Goal: Task Accomplishment & Management: Use online tool/utility

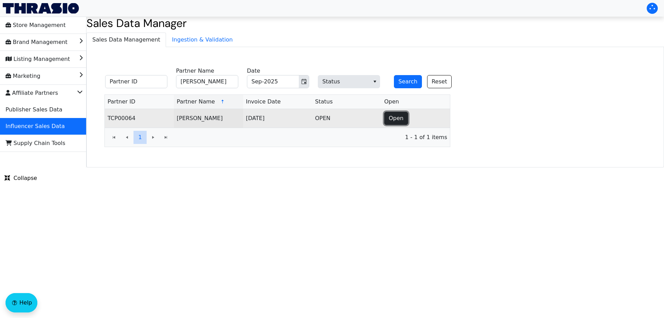
click at [401, 121] on span "Open" at bounding box center [396, 118] width 15 height 8
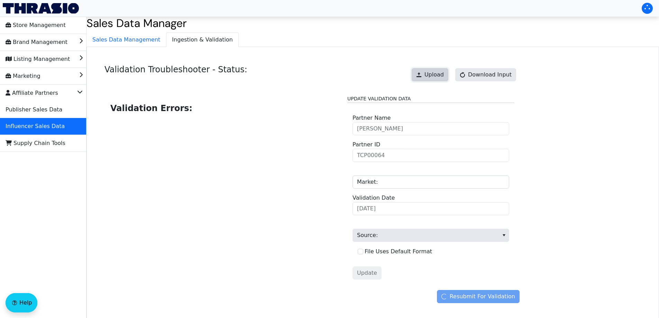
click at [434, 72] on span "Upload" at bounding box center [434, 75] width 19 height 8
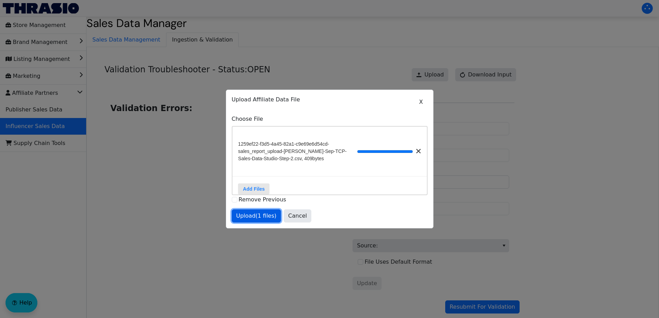
click at [259, 219] on span "Upload (1 files)" at bounding box center [256, 216] width 40 height 8
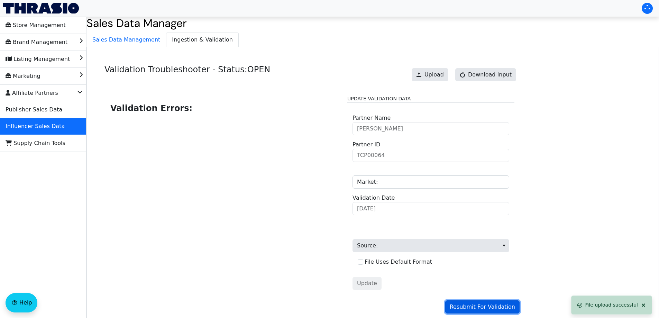
click at [455, 309] on button "Resubmit For Validation" at bounding box center [482, 306] width 74 height 13
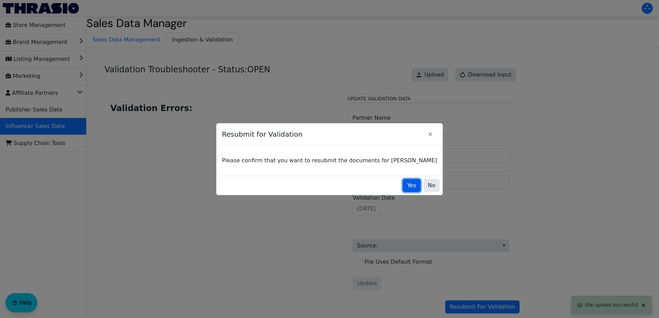
click at [403, 182] on button "Yes" at bounding box center [412, 185] width 18 height 13
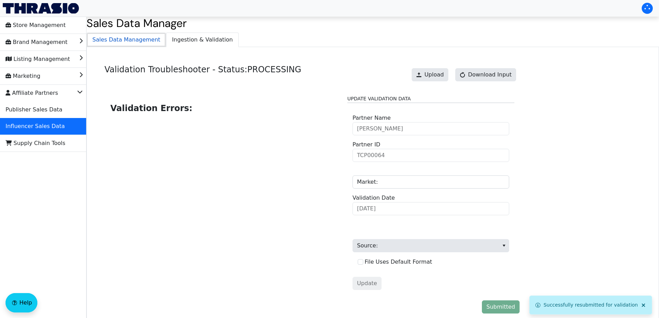
click at [143, 43] on span "Sales Data Management" at bounding box center [126, 40] width 79 height 14
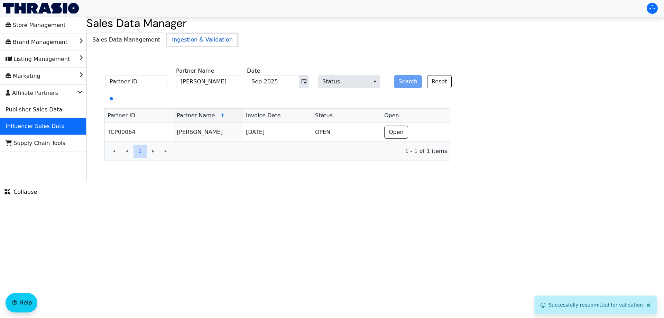
click at [192, 38] on span "Ingestion & Validation" at bounding box center [202, 40] width 72 height 14
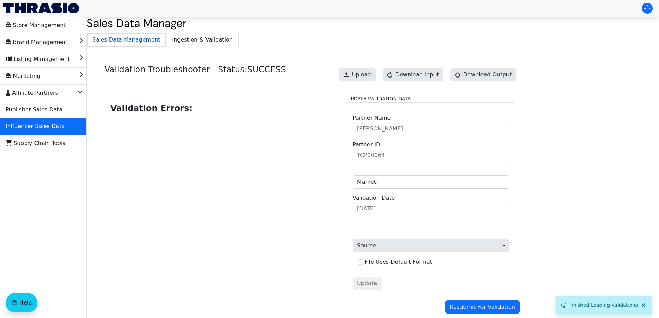
click at [130, 35] on span "Sales Data Management" at bounding box center [126, 40] width 79 height 14
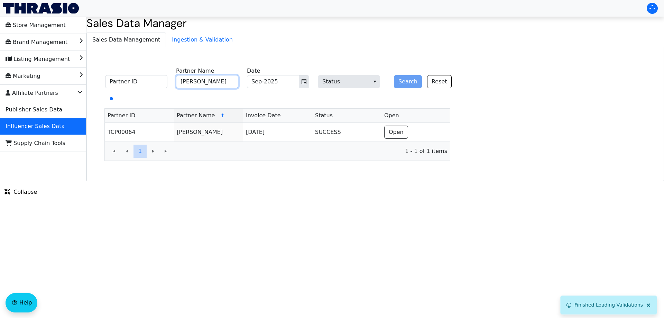
click at [199, 78] on input "[PERSON_NAME]" at bounding box center [207, 81] width 62 height 13
paste input "[PERSON_NAME]"
type input "[PERSON_NAME]"
click at [404, 81] on button "Search" at bounding box center [408, 81] width 28 height 13
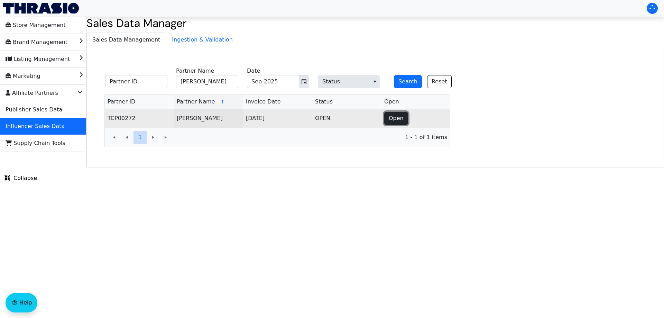
click at [389, 121] on span "Open" at bounding box center [396, 118] width 15 height 8
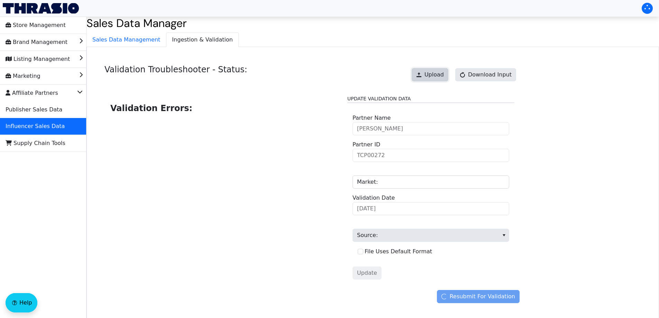
click at [442, 78] on span "Upload" at bounding box center [434, 75] width 19 height 8
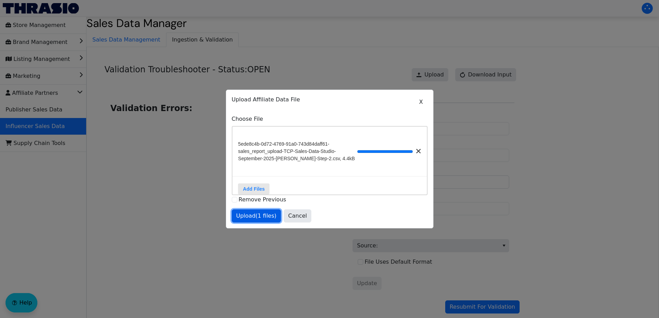
click at [257, 215] on button "Upload (1 files)" at bounding box center [256, 215] width 49 height 13
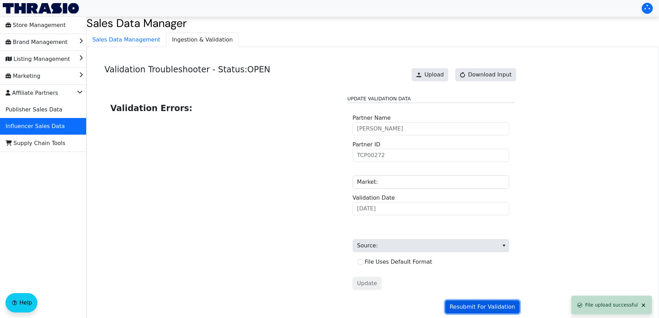
click at [479, 309] on span "Resubmit For Validation" at bounding box center [482, 307] width 65 height 8
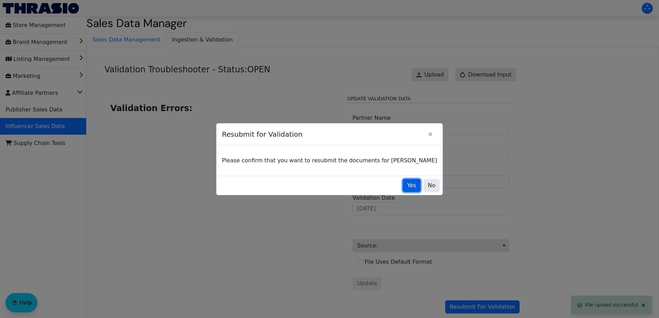
click at [407, 184] on span "Yes" at bounding box center [411, 185] width 9 height 8
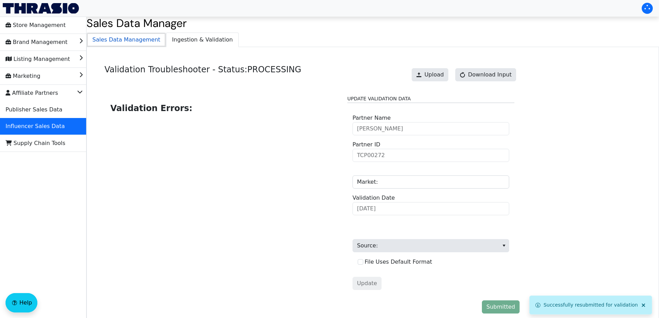
click at [149, 42] on span "Sales Data Management" at bounding box center [126, 40] width 79 height 14
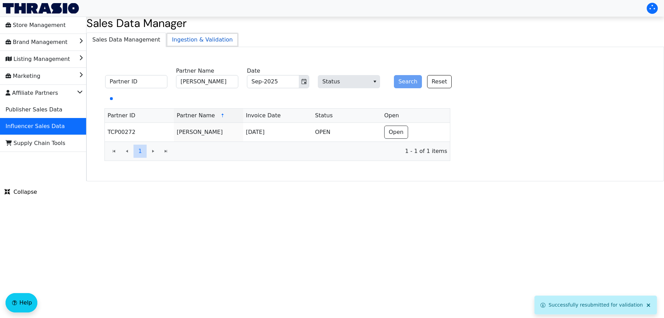
click at [167, 39] on span "Ingestion & Validation" at bounding box center [202, 40] width 72 height 14
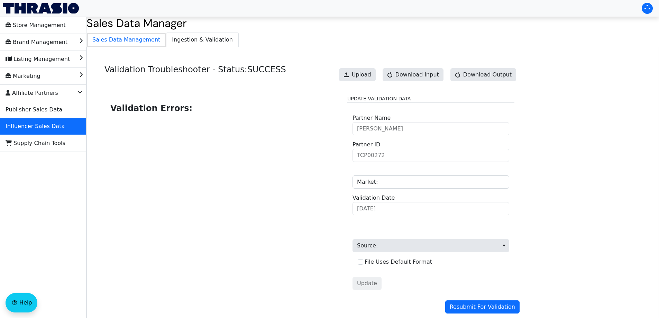
drag, startPoint x: 134, startPoint y: 42, endPoint x: 147, endPoint y: 62, distance: 24.2
click at [133, 42] on span "Sales Data Management" at bounding box center [126, 40] width 79 height 14
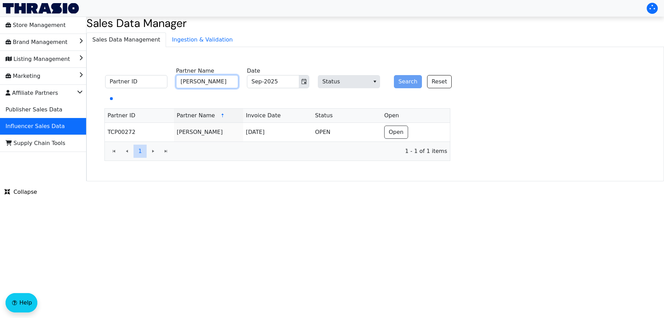
click at [193, 80] on input "[PERSON_NAME]" at bounding box center [207, 81] width 62 height 13
paste input "[PERSON_NAME]"
type input "[PERSON_NAME]"
click at [406, 83] on button "Search" at bounding box center [408, 81] width 28 height 13
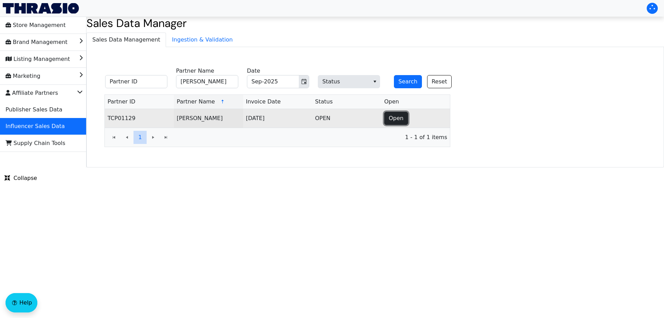
click at [404, 116] on button "Open" at bounding box center [396, 118] width 24 height 13
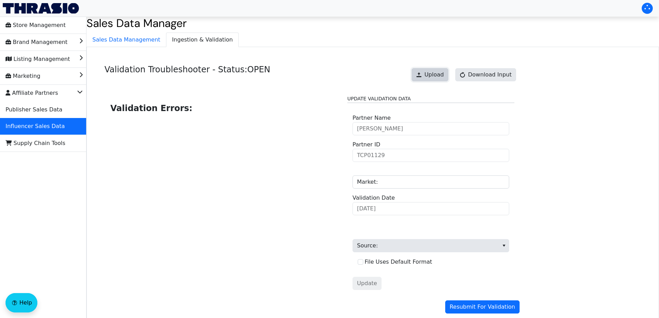
click at [439, 74] on span "Upload" at bounding box center [434, 75] width 19 height 8
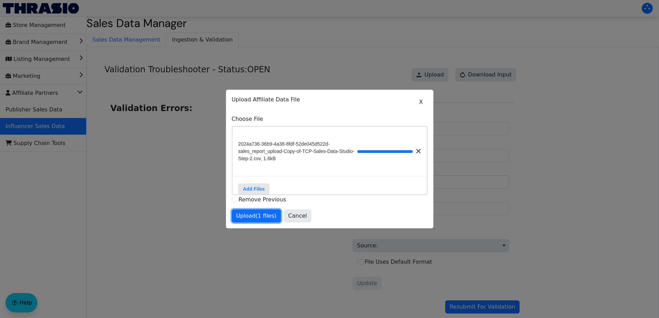
drag, startPoint x: 256, startPoint y: 217, endPoint x: 379, endPoint y: 274, distance: 135.3
click at [256, 217] on span "Upload (1 files)" at bounding box center [256, 216] width 40 height 8
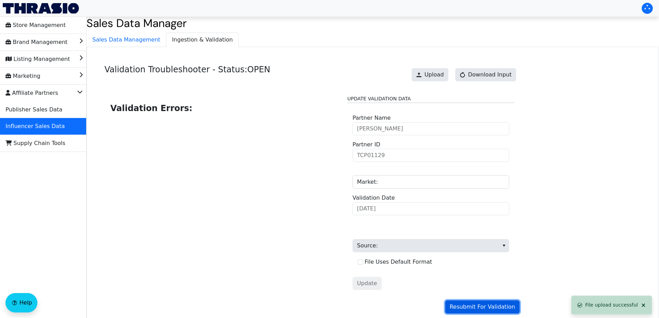
click at [481, 305] on span "Resubmit For Validation" at bounding box center [482, 307] width 65 height 8
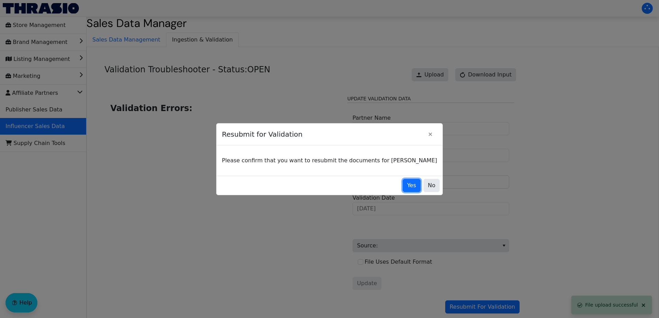
click at [407, 185] on span "Yes" at bounding box center [411, 185] width 9 height 8
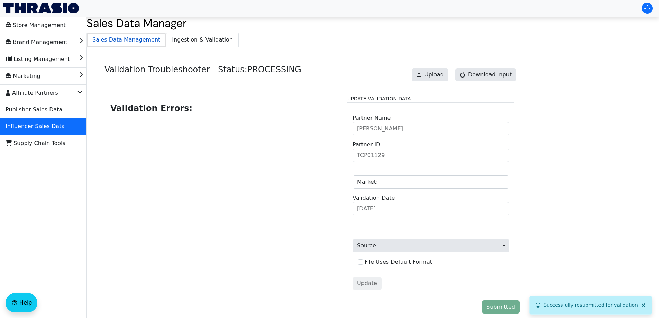
click at [129, 38] on span "Sales Data Management" at bounding box center [126, 40] width 79 height 14
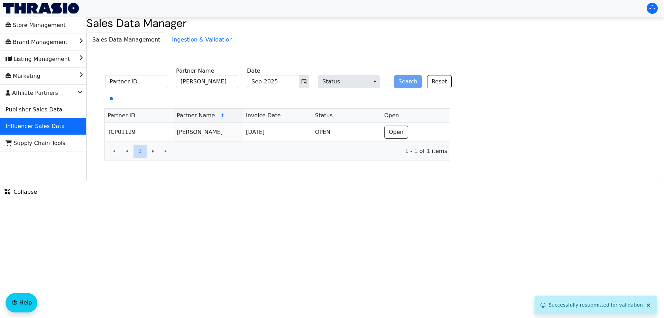
click at [210, 48] on div "Partner ID [PERSON_NAME] Partner Name Sep-2025 Date Status Search Reset Partner…" at bounding box center [376, 114] width 578 height 134
click at [201, 40] on span "Ingestion & Validation" at bounding box center [202, 40] width 72 height 14
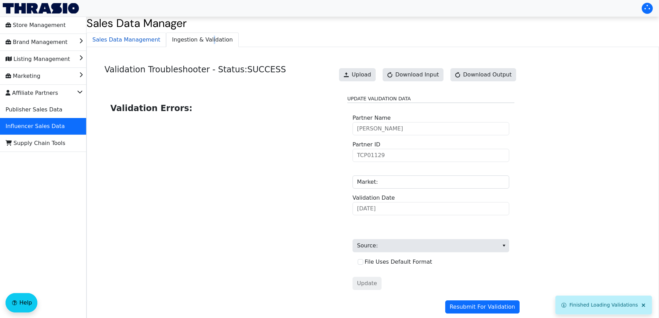
click at [128, 47] on div "Sales Data Management Ingestion & Validation Validation Troubleshooter - Status…" at bounding box center [373, 183] width 573 height 301
click at [132, 37] on span "Sales Data Management" at bounding box center [126, 40] width 79 height 14
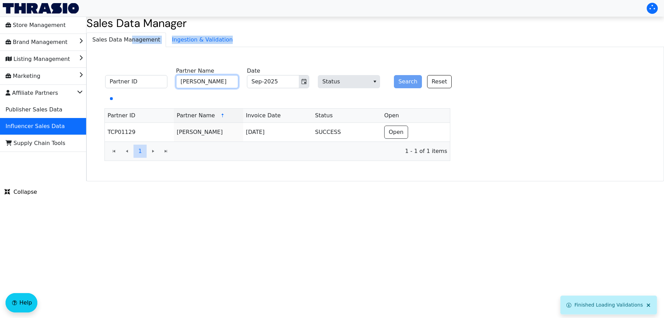
click at [225, 86] on input "[PERSON_NAME]" at bounding box center [207, 81] width 62 height 13
paste input "[PERSON_NAME]"
type input "[PERSON_NAME]"
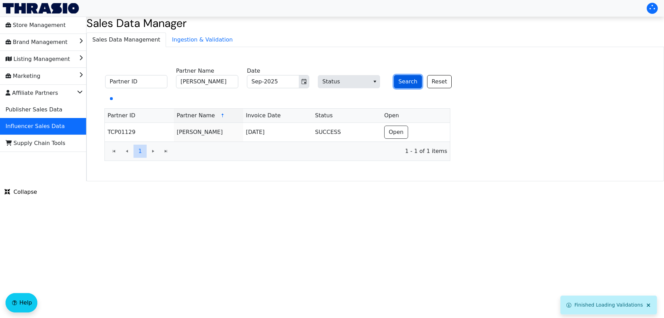
click at [399, 86] on button "Search" at bounding box center [408, 81] width 28 height 13
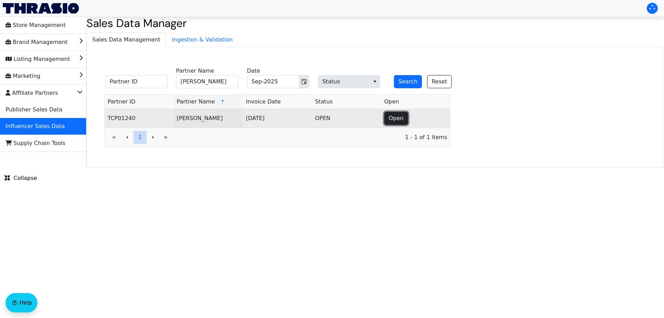
click at [398, 119] on span "Open" at bounding box center [396, 118] width 15 height 8
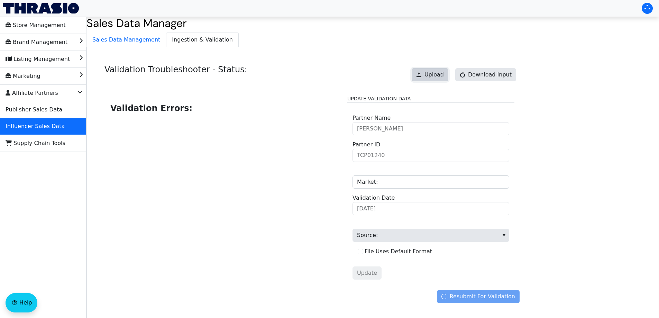
click at [436, 72] on span "Upload" at bounding box center [434, 75] width 19 height 8
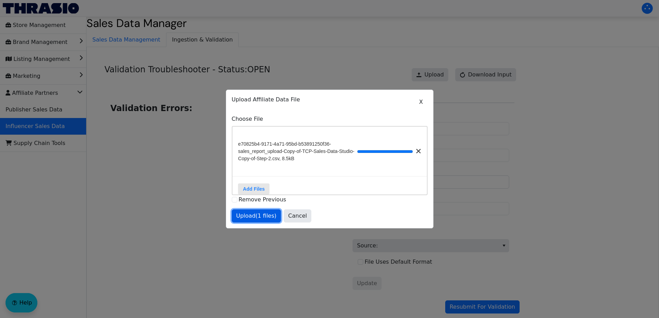
click at [266, 218] on span "Upload (1 files)" at bounding box center [256, 216] width 40 height 8
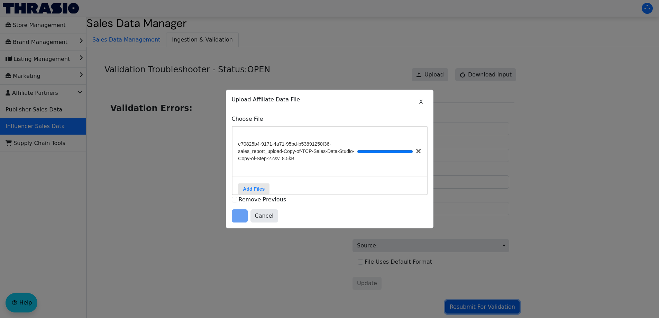
click at [468, 307] on span "Resubmit For Validation" at bounding box center [482, 307] width 65 height 8
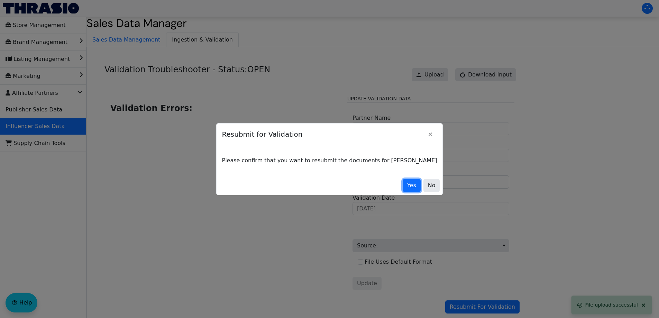
click at [407, 185] on span "Yes" at bounding box center [411, 185] width 9 height 8
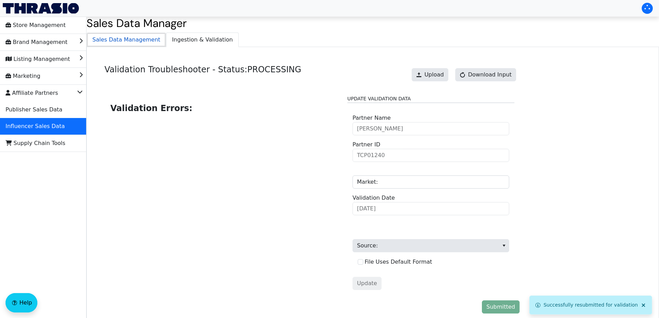
click at [135, 40] on span "Sales Data Management" at bounding box center [126, 40] width 79 height 14
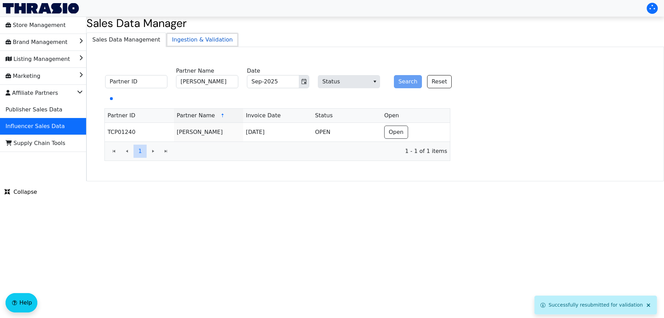
click at [172, 39] on span "Ingestion & Validation" at bounding box center [202, 40] width 72 height 14
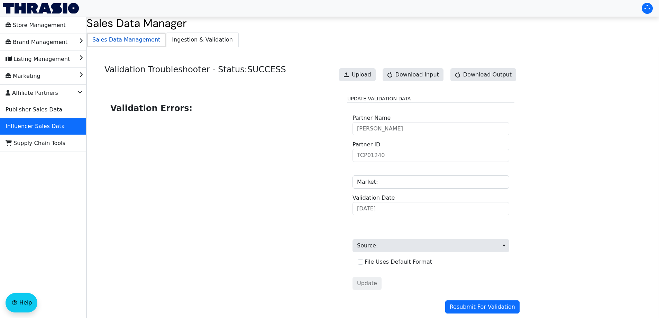
click at [136, 42] on span "Sales Data Management" at bounding box center [126, 40] width 79 height 14
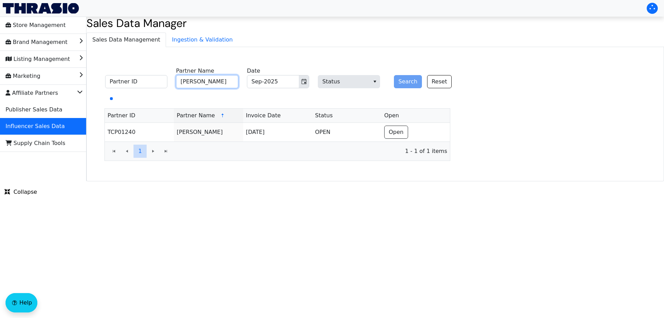
click at [208, 85] on input "[PERSON_NAME]" at bounding box center [207, 81] width 62 height 13
paste input "iz [GEOGRAPHIC_DATA]"
type input "[PERSON_NAME]"
click at [407, 83] on button "Search" at bounding box center [408, 81] width 28 height 13
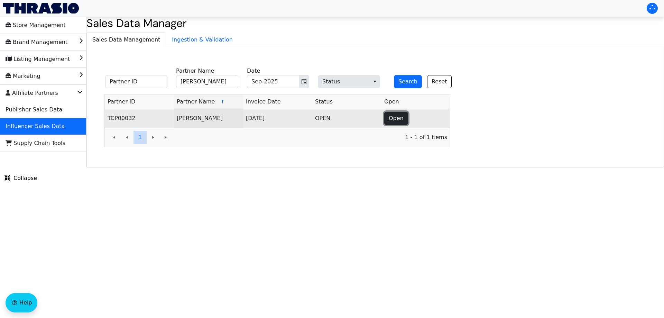
click at [391, 124] on button "Open" at bounding box center [396, 118] width 24 height 13
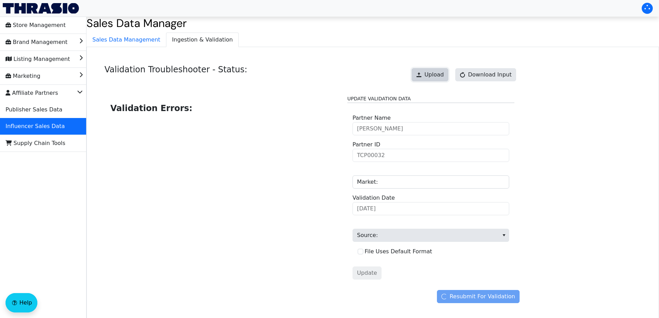
click at [430, 72] on button "Upload" at bounding box center [430, 74] width 37 height 13
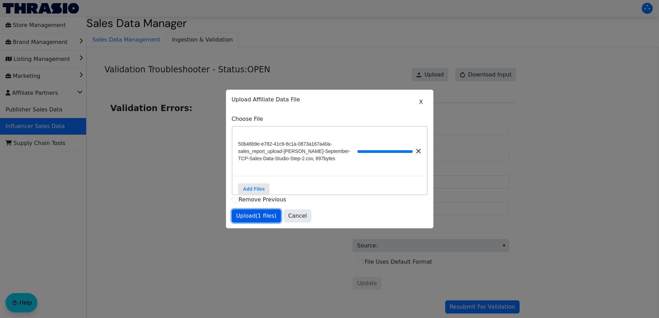
click at [256, 218] on span "Upload (1 files)" at bounding box center [256, 216] width 40 height 8
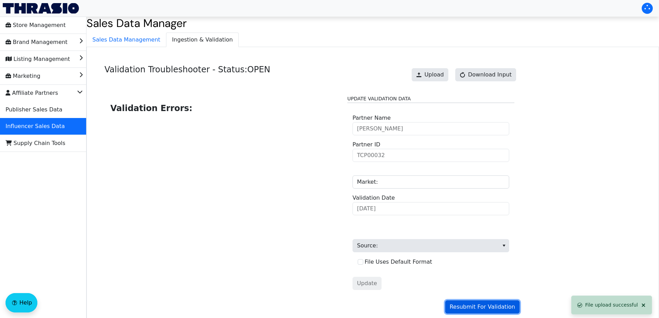
click at [479, 308] on span "Resubmit For Validation" at bounding box center [482, 307] width 65 height 8
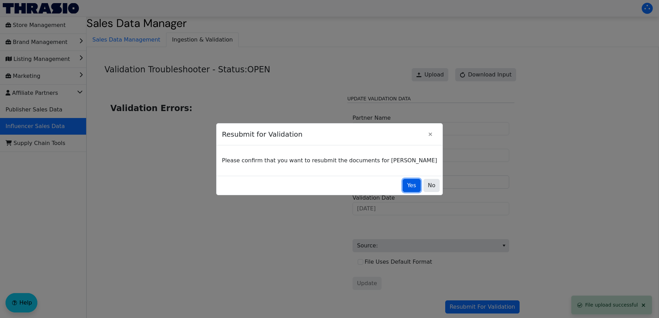
click at [403, 191] on button "Yes" at bounding box center [412, 185] width 18 height 13
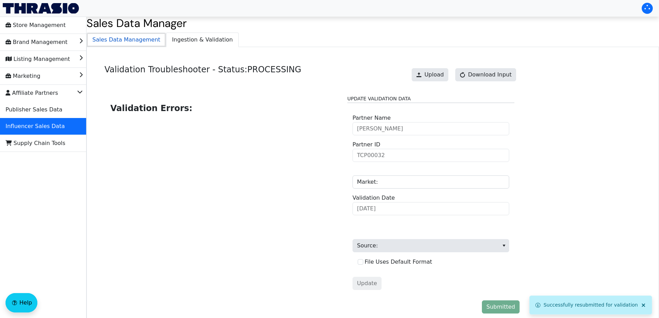
drag, startPoint x: 127, startPoint y: 41, endPoint x: 146, endPoint y: 44, distance: 18.9
click at [127, 42] on span "Sales Data Management" at bounding box center [126, 40] width 79 height 14
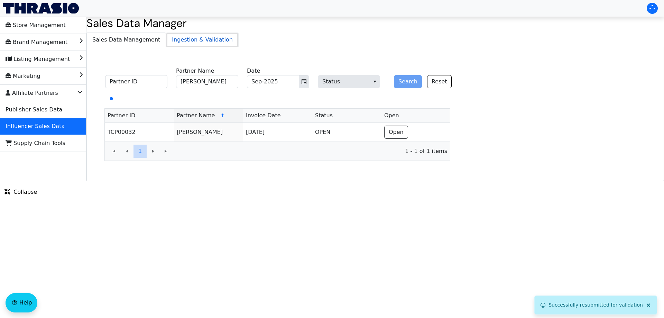
click at [169, 45] on span "Ingestion & Validation" at bounding box center [202, 40] width 72 height 14
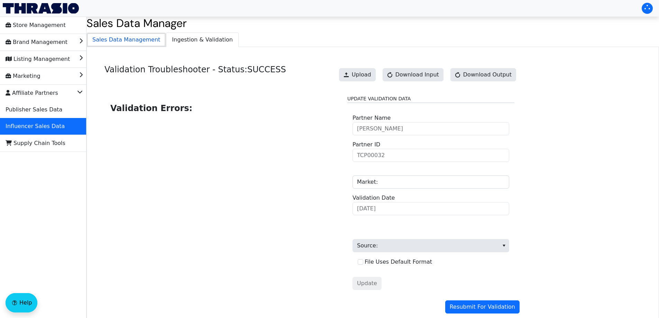
click at [136, 40] on span "Sales Data Management" at bounding box center [126, 40] width 79 height 14
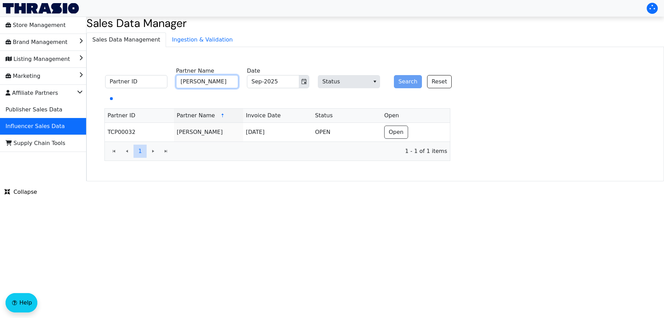
drag, startPoint x: 211, startPoint y: 87, endPoint x: 258, endPoint y: 83, distance: 46.8
click at [212, 87] on input "[PERSON_NAME]" at bounding box center [207, 81] width 62 height 13
paste input "[PERSON_NAME]"
type input "[PERSON_NAME]"
click at [402, 81] on button "Search" at bounding box center [408, 81] width 28 height 13
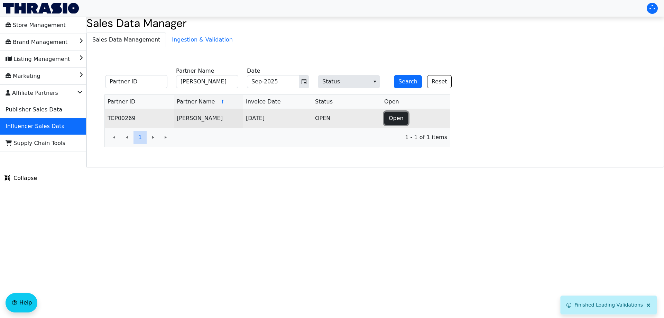
click at [403, 121] on button "Open" at bounding box center [396, 118] width 24 height 13
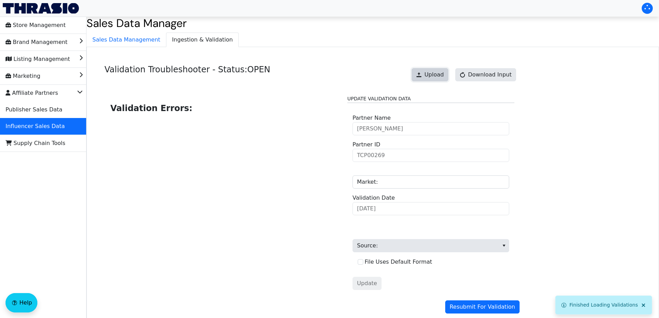
click at [436, 70] on button "Upload" at bounding box center [430, 74] width 37 height 13
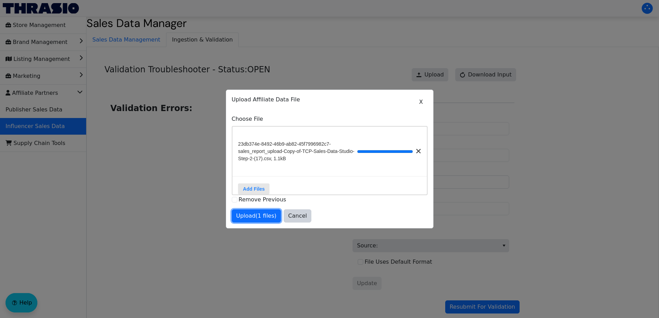
click at [263, 217] on span "Upload (1 files)" at bounding box center [256, 216] width 40 height 8
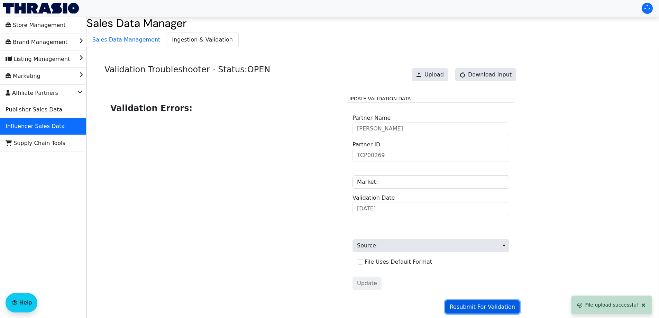
click at [491, 306] on span "Resubmit For Validation" at bounding box center [482, 307] width 65 height 8
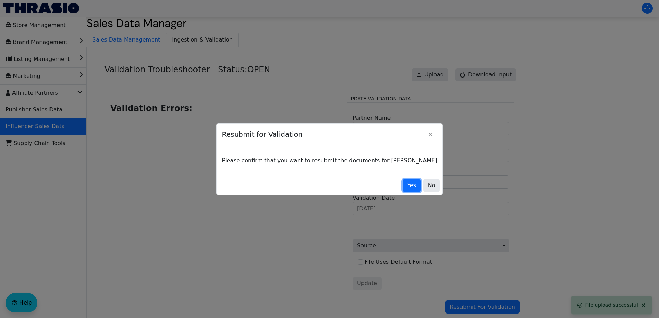
click at [407, 186] on span "Yes" at bounding box center [411, 185] width 9 height 8
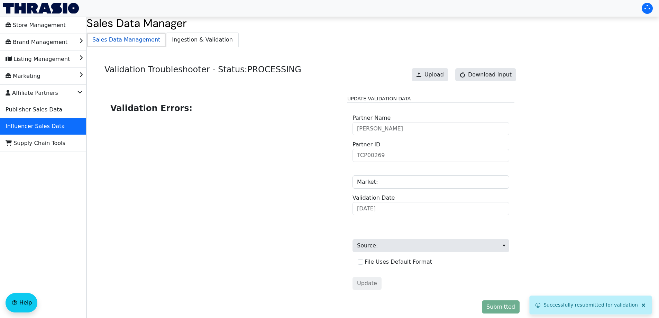
click at [133, 43] on span "Sales Data Management" at bounding box center [126, 40] width 79 height 14
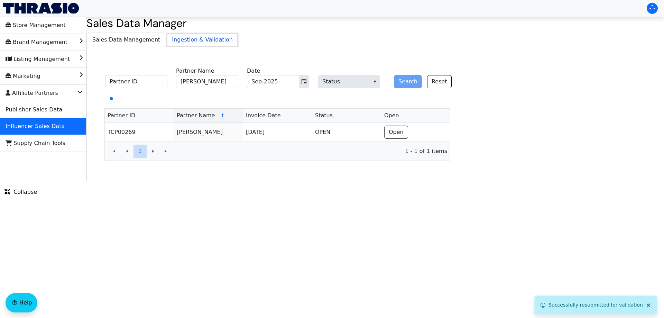
click at [180, 38] on span "Ingestion & Validation" at bounding box center [202, 40] width 72 height 14
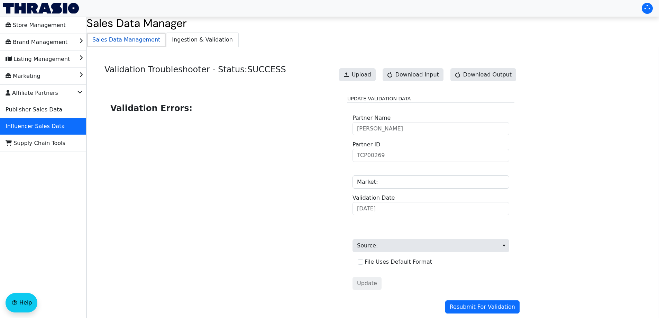
click at [129, 38] on span "Sales Data Management" at bounding box center [126, 40] width 79 height 14
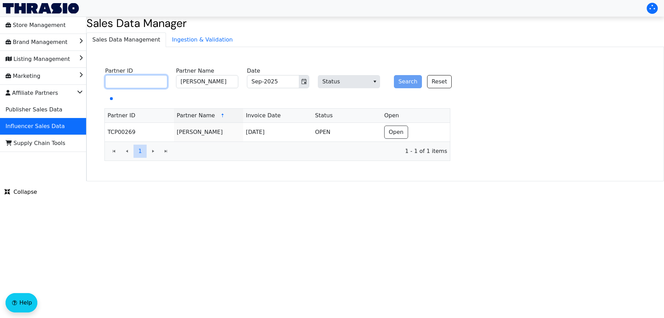
click at [150, 81] on input "Partner ID" at bounding box center [136, 81] width 62 height 13
paste input "TCP00840"
type input "TCP00840"
click at [209, 79] on input "[PERSON_NAME]" at bounding box center [207, 81] width 62 height 13
click at [407, 79] on button "Search" at bounding box center [408, 81] width 28 height 13
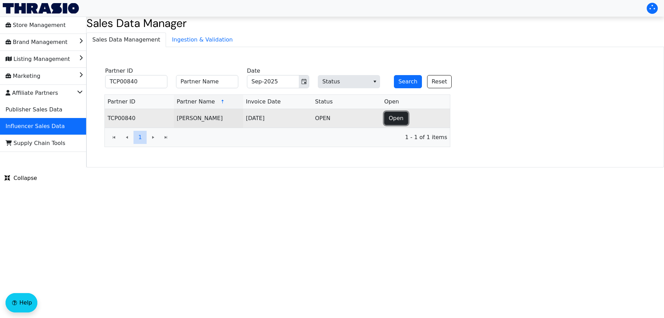
click at [390, 118] on span "Open" at bounding box center [396, 118] width 15 height 8
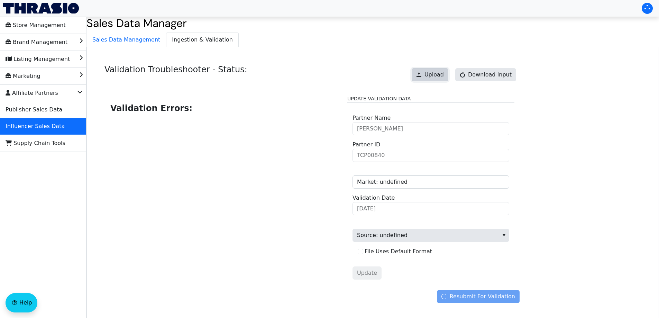
click at [439, 77] on span "Upload" at bounding box center [434, 75] width 19 height 8
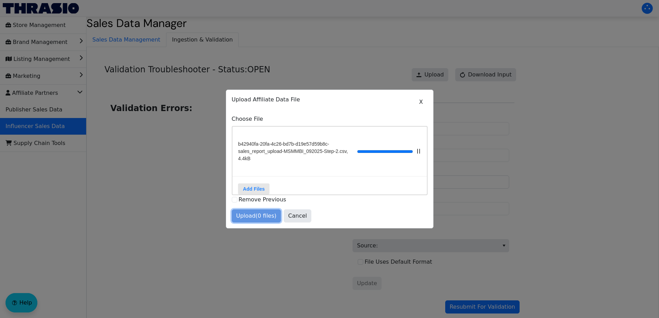
click at [254, 219] on span "Upload (0 files)" at bounding box center [256, 216] width 40 height 8
click at [504, 305] on div at bounding box center [329, 159] width 659 height 318
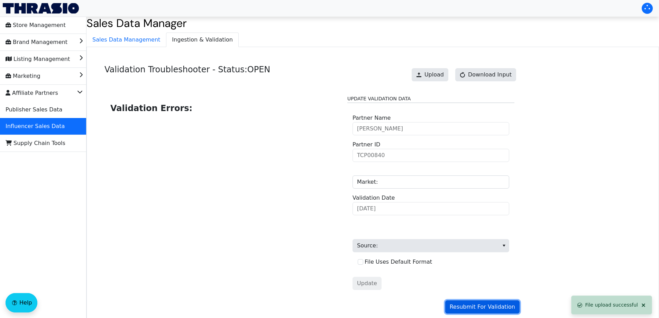
click at [478, 307] on span "Resubmit For Validation" at bounding box center [482, 307] width 65 height 8
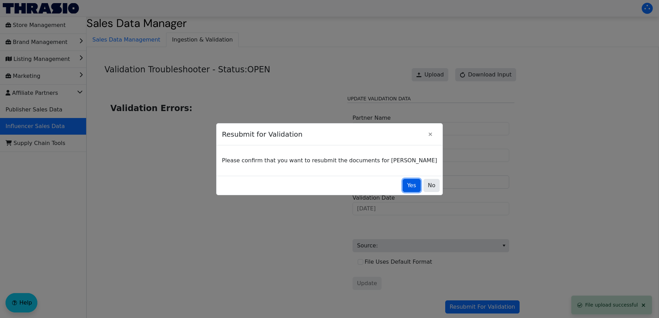
click at [403, 190] on button "Yes" at bounding box center [412, 185] width 18 height 13
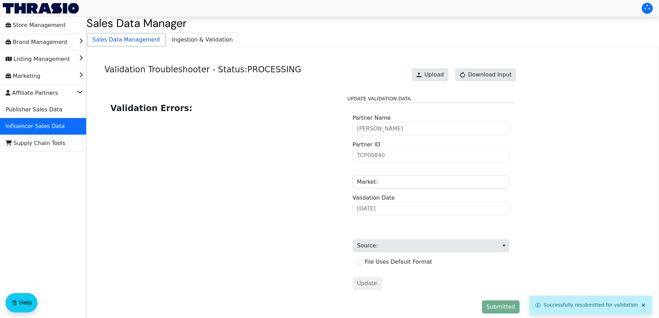
click at [110, 45] on span "Sales Data Management" at bounding box center [126, 40] width 79 height 14
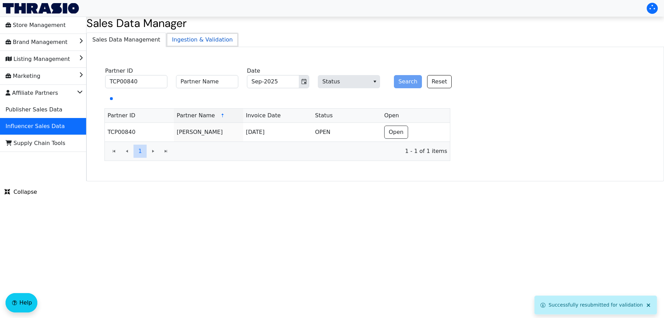
click at [179, 39] on span "Ingestion & Validation" at bounding box center [202, 40] width 72 height 14
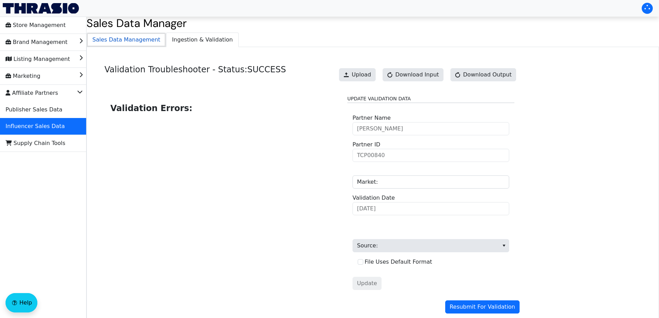
click at [147, 39] on span "Sales Data Management" at bounding box center [126, 40] width 79 height 14
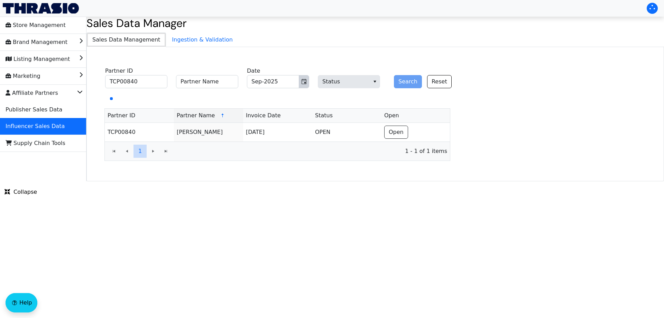
click at [306, 82] on icon "Toggle calendar" at bounding box center [304, 81] width 5 height 5
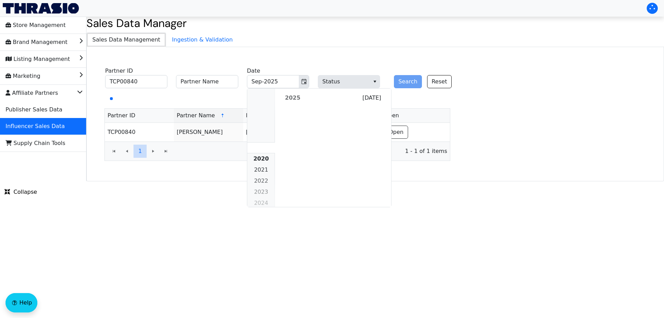
scroll to position [631, 0]
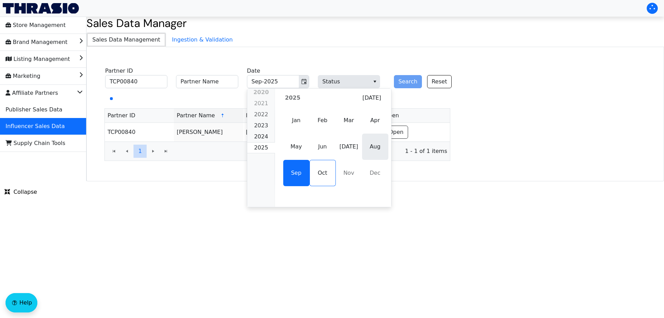
click at [371, 152] on span "Aug" at bounding box center [375, 147] width 26 height 26
type input "Aug-2025"
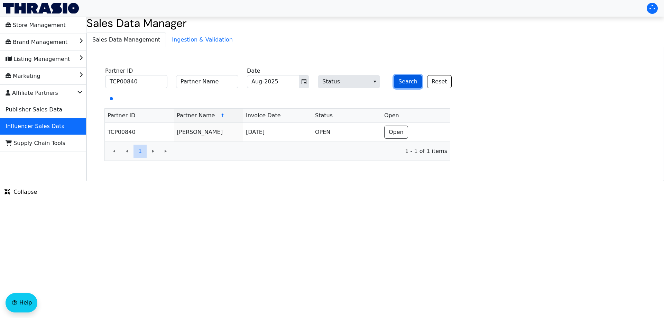
click at [410, 84] on button "Search" at bounding box center [408, 81] width 28 height 13
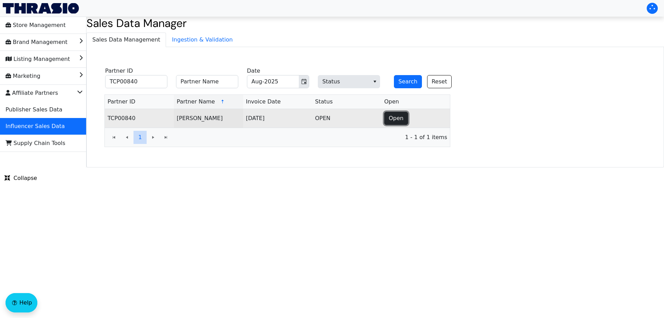
click at [394, 116] on span "Open" at bounding box center [396, 118] width 15 height 8
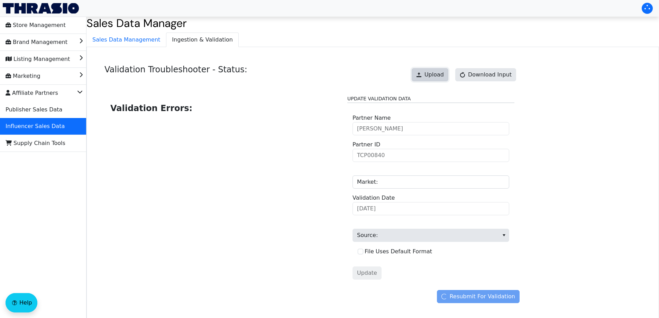
drag, startPoint x: 427, startPoint y: 77, endPoint x: 434, endPoint y: 74, distance: 7.5
click at [434, 74] on button "Upload" at bounding box center [430, 74] width 37 height 13
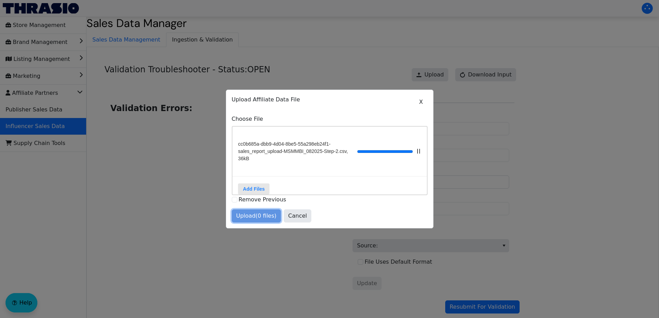
click at [262, 220] on span "Upload (0 files)" at bounding box center [256, 216] width 40 height 8
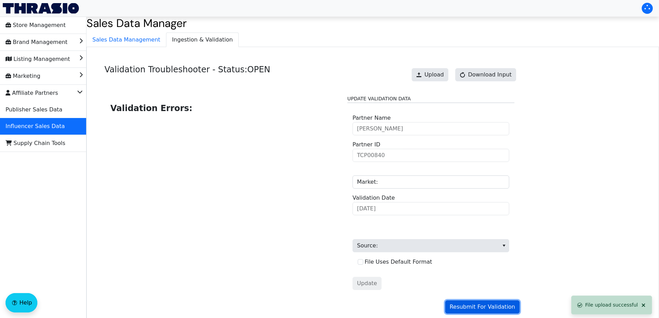
click at [488, 305] on span "Resubmit For Validation" at bounding box center [482, 307] width 65 height 8
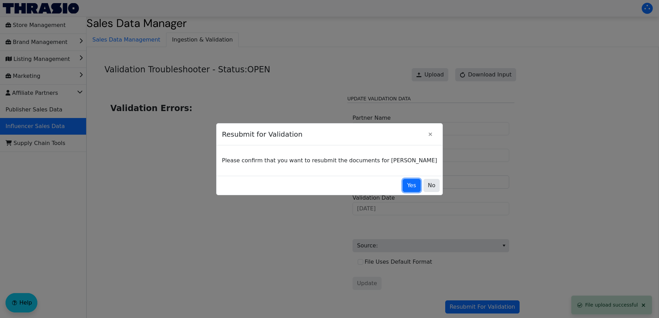
click at [407, 189] on span "Yes" at bounding box center [411, 185] width 9 height 8
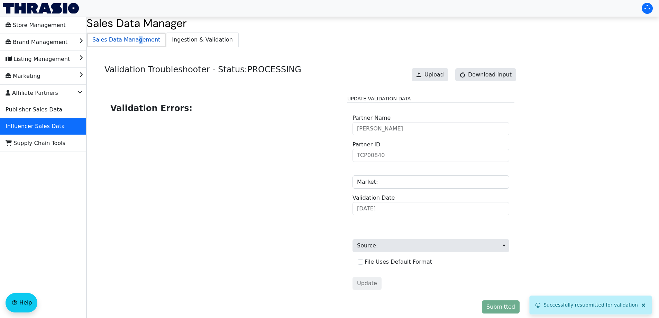
click at [133, 41] on span "Sales Data Management" at bounding box center [126, 40] width 79 height 14
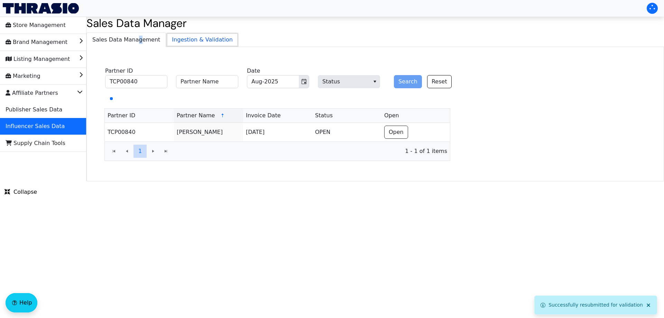
click at [178, 39] on span "Ingestion & Validation" at bounding box center [202, 40] width 72 height 14
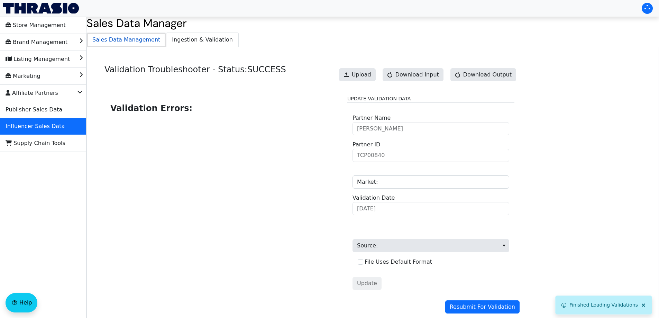
click at [133, 44] on span "Sales Data Management" at bounding box center [126, 40] width 79 height 14
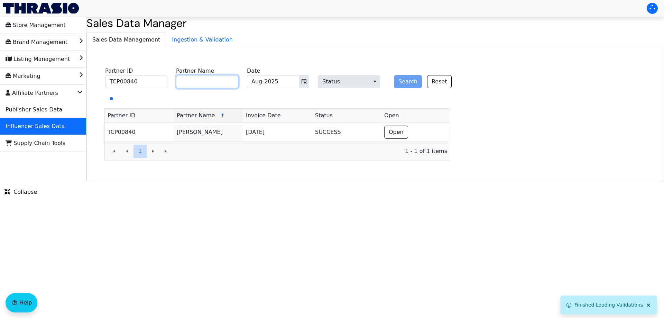
click at [204, 84] on input "Partner Name" at bounding box center [207, 81] width 62 height 13
paste input "TCP00671"
type input "TCP00671"
click at [94, 83] on div "TCP00840 Partner ID TCP00671 Partner Name Aug-2025 Date Status Search Reset Par…" at bounding box center [277, 113] width 371 height 96
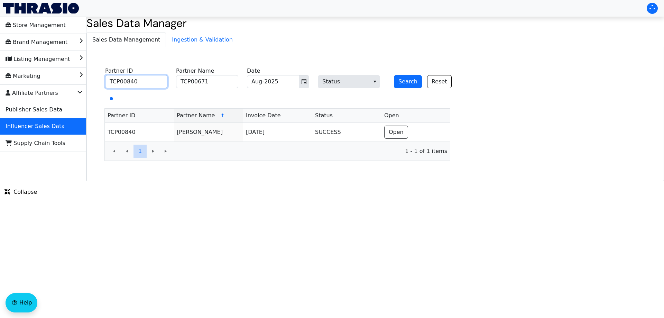
paste input "671"
type input "TCP00671"
click at [190, 80] on input "TCP00671" at bounding box center [207, 81] width 62 height 13
click at [305, 80] on icon "Toggle calendar" at bounding box center [304, 82] width 6 height 6
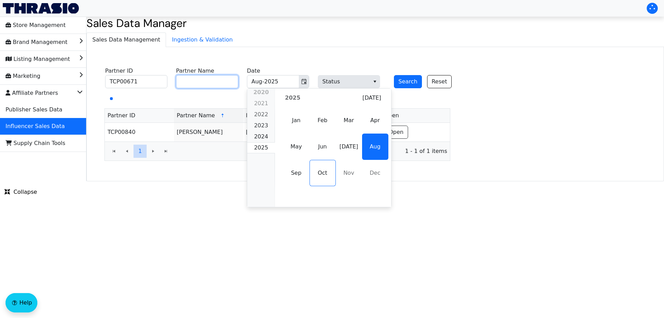
click at [303, 169] on span "Sep" at bounding box center [296, 173] width 26 height 26
type input "Sep-2025"
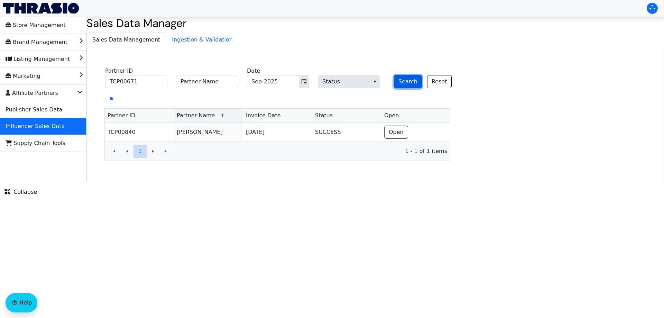
click at [406, 78] on button "Search" at bounding box center [408, 81] width 28 height 13
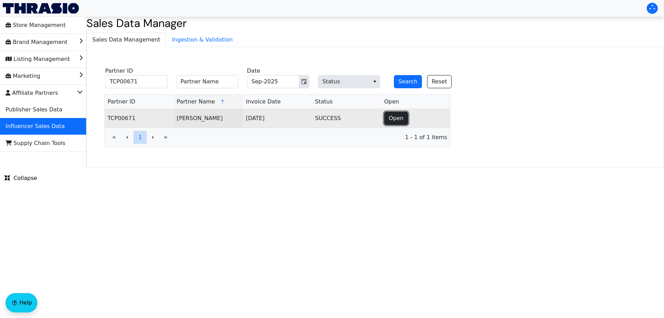
click at [392, 117] on span "Open" at bounding box center [396, 118] width 15 height 8
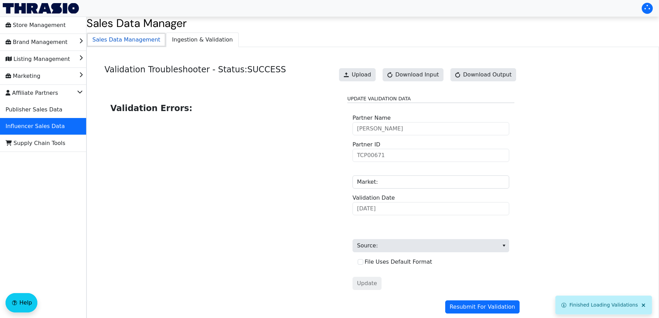
click at [138, 41] on span "Sales Data Management" at bounding box center [126, 40] width 79 height 14
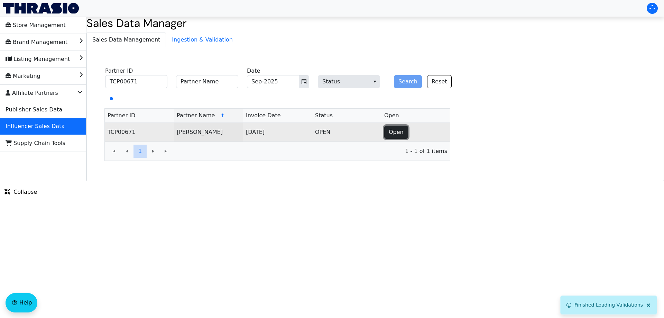
click at [394, 134] on span "Open" at bounding box center [396, 132] width 15 height 8
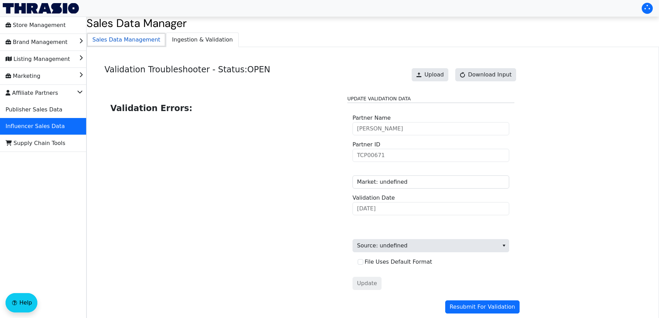
click at [139, 42] on span "Sales Data Management" at bounding box center [126, 40] width 79 height 14
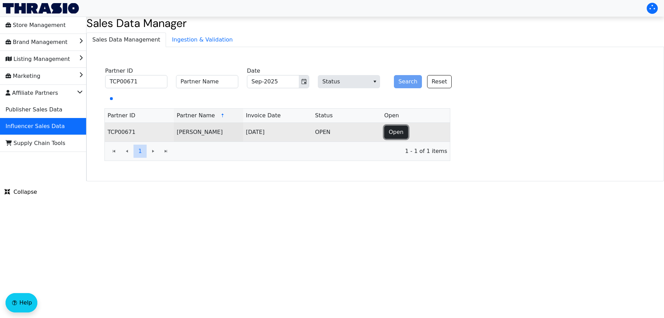
click at [398, 130] on span "Open" at bounding box center [396, 132] width 15 height 8
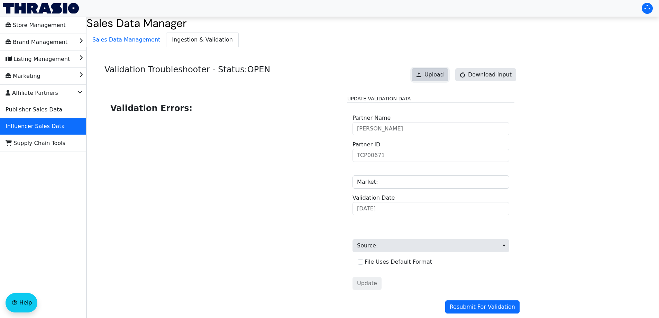
click at [439, 77] on span "Upload" at bounding box center [434, 75] width 19 height 8
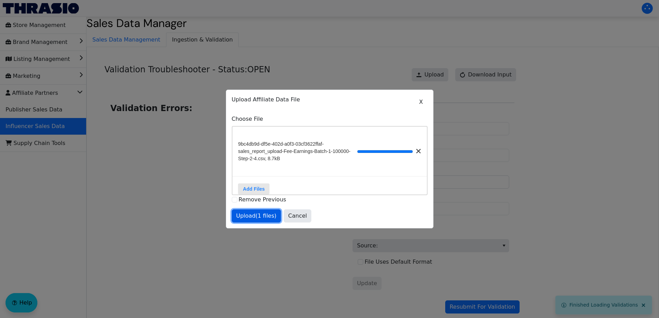
click at [257, 218] on span "Upload (1 files)" at bounding box center [256, 216] width 40 height 8
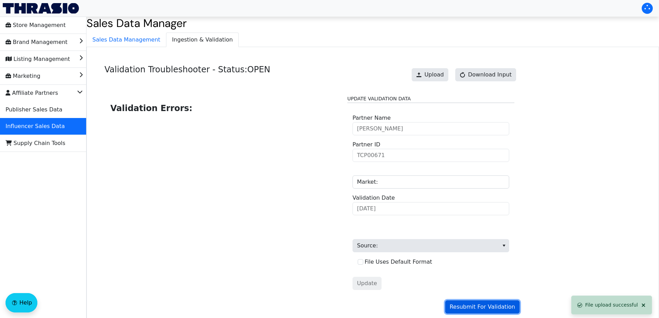
click at [476, 308] on span "Resubmit For Validation" at bounding box center [482, 307] width 65 height 8
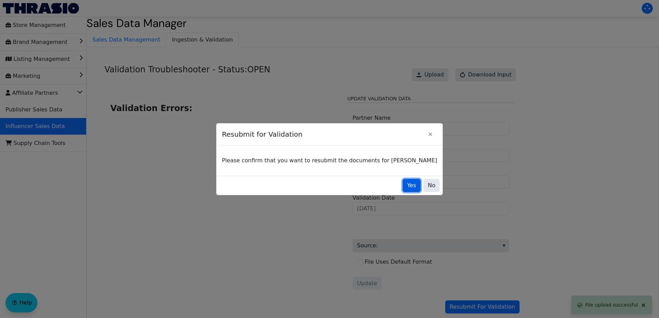
click at [403, 187] on button "Yes" at bounding box center [412, 185] width 18 height 13
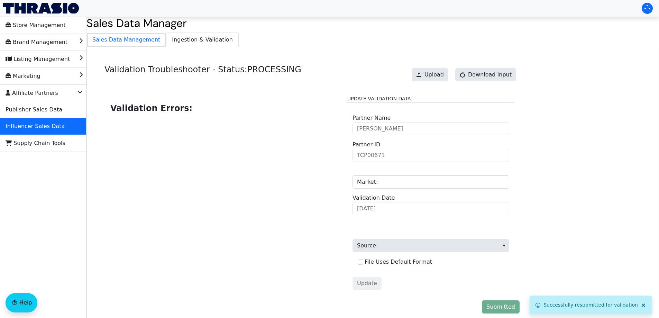
drag, startPoint x: 133, startPoint y: 44, endPoint x: 186, endPoint y: 42, distance: 53.3
click at [134, 43] on span "Sales Data Management" at bounding box center [126, 40] width 79 height 14
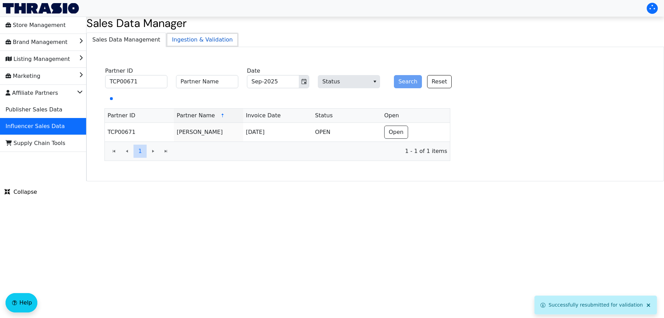
click at [193, 42] on span "Ingestion & Validation" at bounding box center [202, 40] width 72 height 14
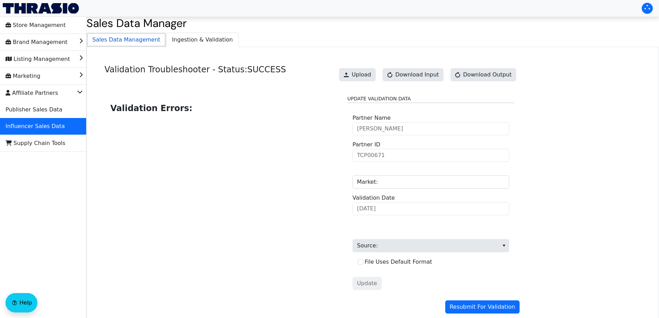
click at [137, 37] on span "Sales Data Management" at bounding box center [126, 40] width 79 height 14
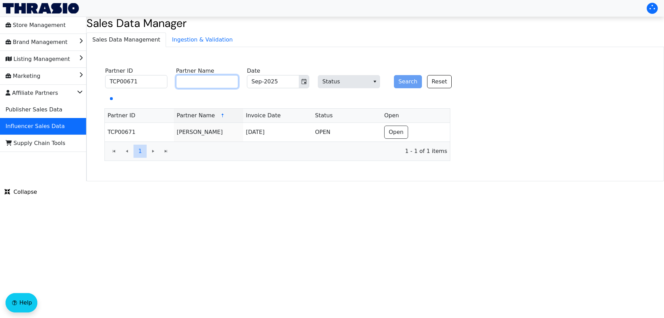
click at [205, 81] on input "Partner Name" at bounding box center [207, 81] width 62 height 13
paste input "[PERSON_NAME]"
type input "[PERSON_NAME]"
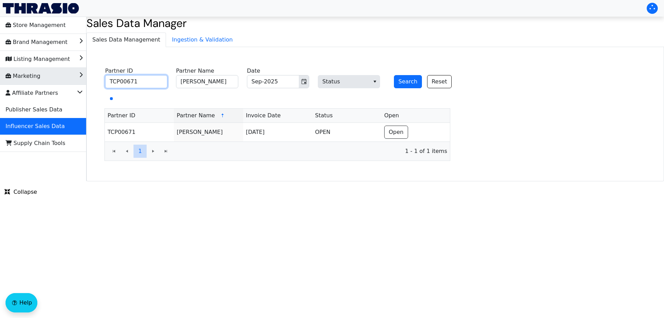
click at [82, 81] on div "Store Management Brand Management Listing Management Marketing Affiliate Partne…" at bounding box center [332, 99] width 664 height 165
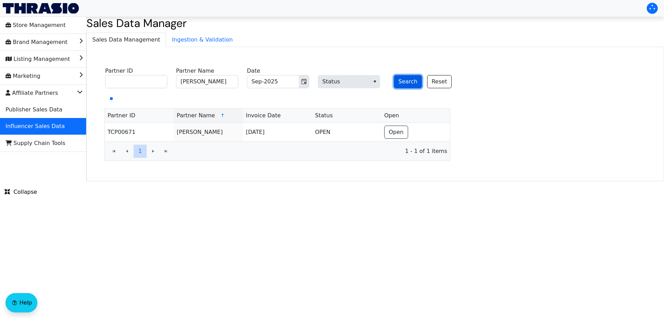
click at [401, 84] on button "Search" at bounding box center [408, 81] width 28 height 13
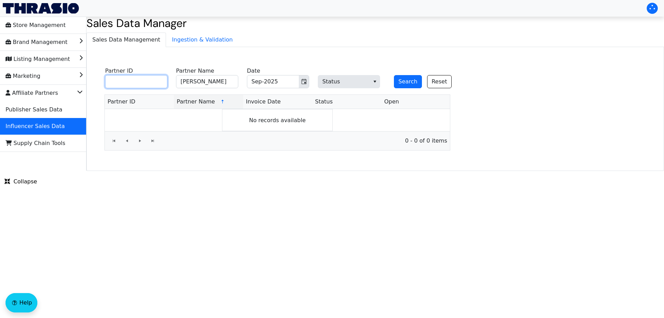
click at [153, 82] on input "Partner ID" at bounding box center [136, 81] width 62 height 13
paste input "TCP00063"
type input "TCP00063"
drag, startPoint x: 207, startPoint y: 80, endPoint x: 176, endPoint y: 78, distance: 30.5
click at [176, 77] on fieldset "TCP00063 Partner ID [PERSON_NAME] Partner Name Sep-2025 Date Status Search Reset" at bounding box center [282, 78] width 363 height 27
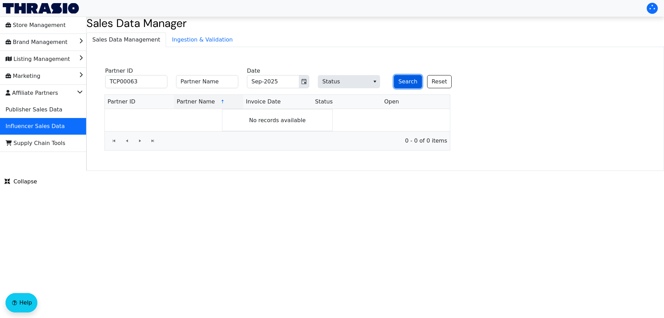
click at [410, 82] on button "Search" at bounding box center [408, 81] width 28 height 13
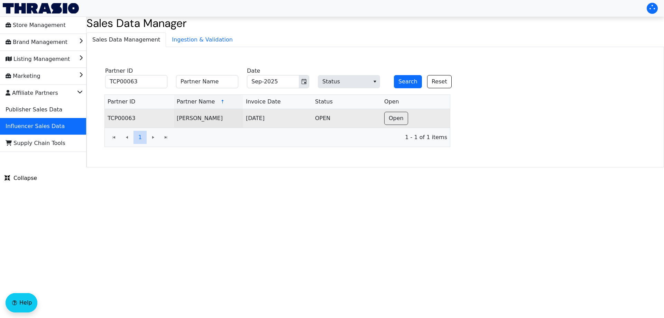
click at [398, 125] on td "Open" at bounding box center [416, 118] width 69 height 19
click at [395, 124] on button "Open" at bounding box center [396, 118] width 24 height 13
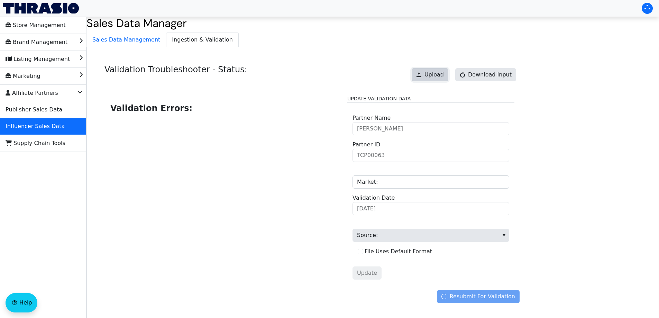
click at [448, 72] on button "Upload" at bounding box center [430, 74] width 37 height 13
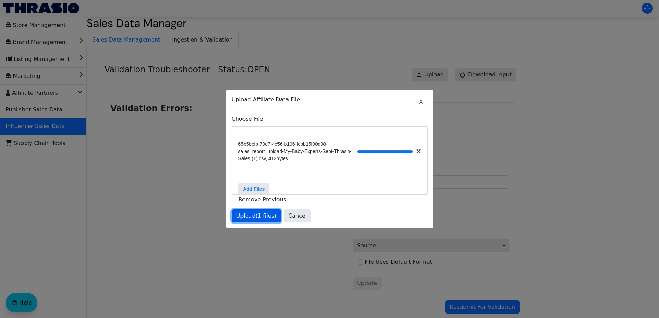
click at [260, 218] on span "Upload (1 files)" at bounding box center [256, 216] width 40 height 8
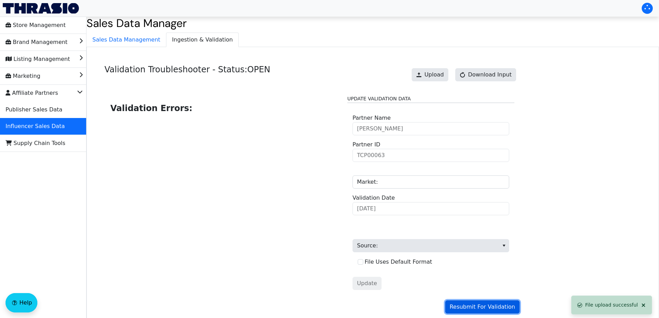
click at [473, 308] on span "Resubmit For Validation" at bounding box center [482, 307] width 65 height 8
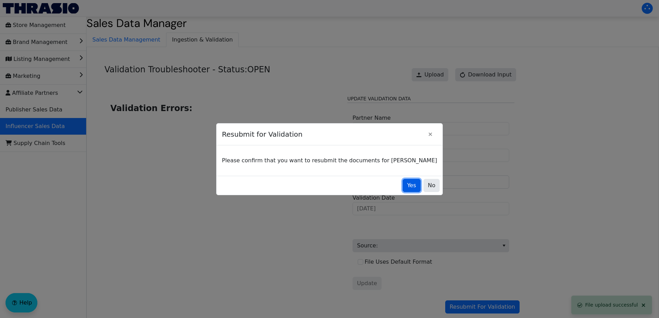
click at [407, 186] on span "Yes" at bounding box center [411, 185] width 9 height 8
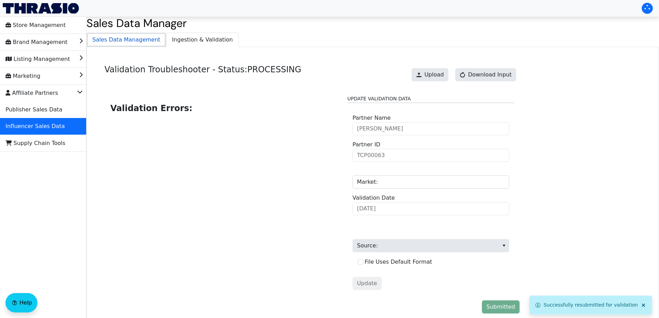
click at [120, 40] on span "Sales Data Management" at bounding box center [126, 40] width 79 height 14
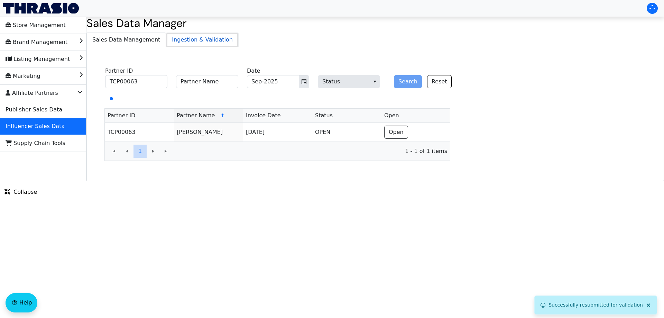
click at [191, 37] on span "Ingestion & Validation" at bounding box center [202, 40] width 72 height 14
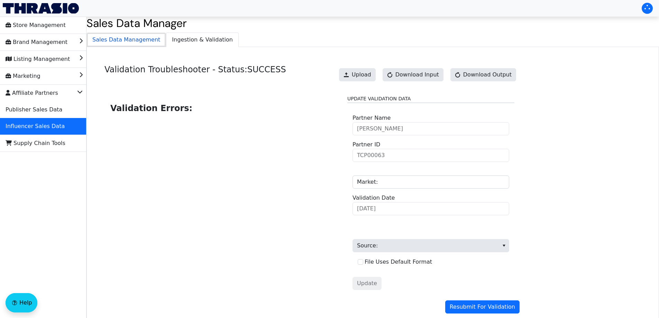
click at [131, 43] on span "Sales Data Management" at bounding box center [126, 40] width 79 height 14
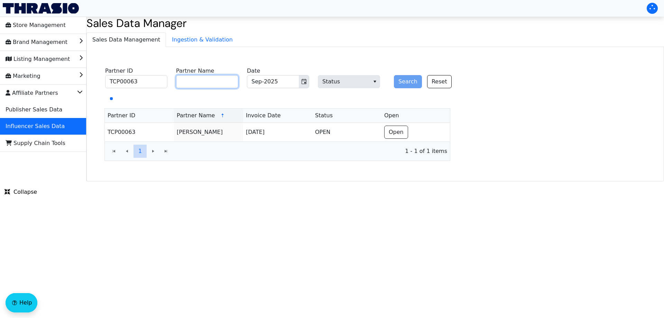
click at [203, 81] on input "Partner Name" at bounding box center [207, 81] width 62 height 13
paste input "[PERSON_NAME]"
type input "[PERSON_NAME]"
click at [94, 82] on div "TCP00063 Partner ID [PERSON_NAME] Partner Name Sep-2025 Date Status Search Rese…" at bounding box center [277, 113] width 371 height 96
click at [408, 83] on button "Search" at bounding box center [408, 81] width 28 height 13
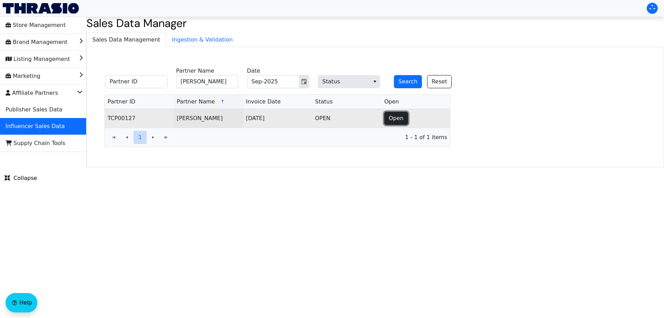
click at [386, 119] on button "Open" at bounding box center [396, 118] width 24 height 13
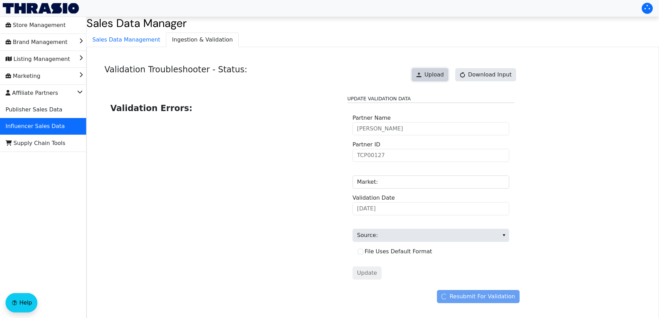
click at [437, 80] on button "Upload" at bounding box center [430, 74] width 37 height 13
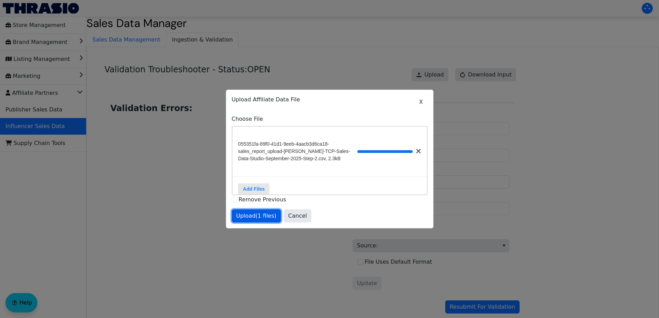
click at [256, 214] on button "Upload (1 files)" at bounding box center [256, 215] width 49 height 13
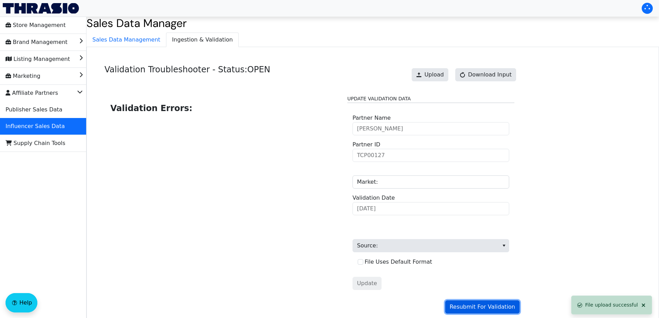
click at [484, 309] on span "Resubmit For Validation" at bounding box center [482, 307] width 65 height 8
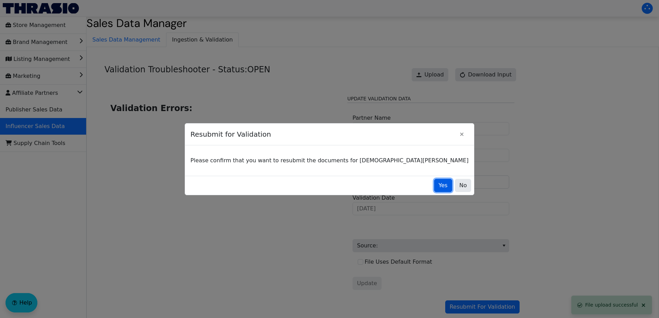
click at [439, 181] on span "Yes" at bounding box center [443, 185] width 9 height 8
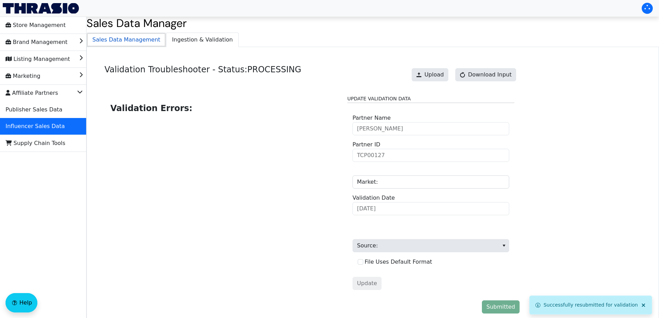
click at [128, 45] on span "Sales Data Management" at bounding box center [126, 40] width 79 height 14
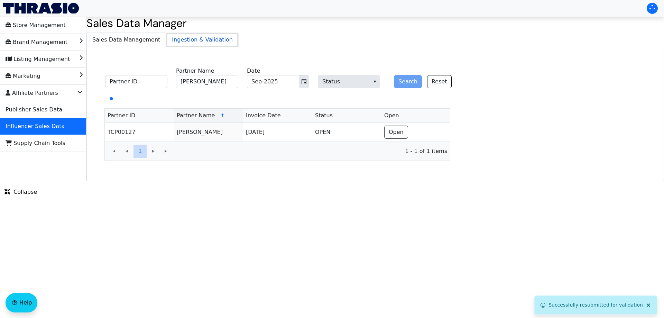
click at [184, 45] on span "Ingestion & Validation" at bounding box center [202, 40] width 72 height 14
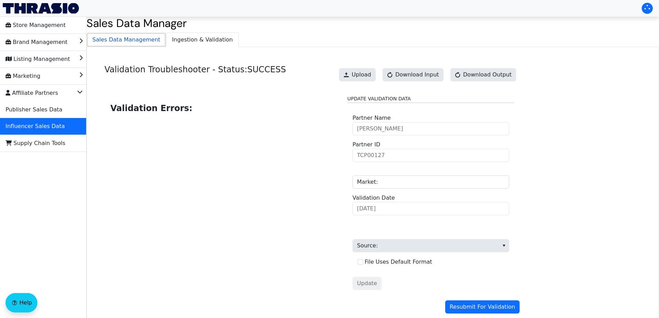
click at [147, 44] on span "Sales Data Management" at bounding box center [126, 40] width 79 height 14
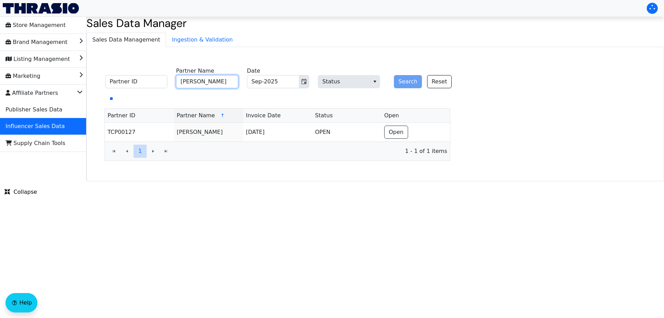
click at [208, 79] on input "[PERSON_NAME]" at bounding box center [207, 81] width 62 height 13
paste input "[PERSON_NAME]"
type input "[PERSON_NAME]"
click at [413, 83] on button "Search" at bounding box center [408, 81] width 28 height 13
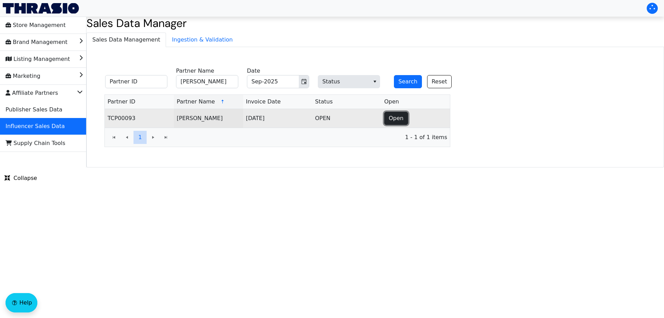
click at [395, 114] on span "Open" at bounding box center [396, 118] width 15 height 8
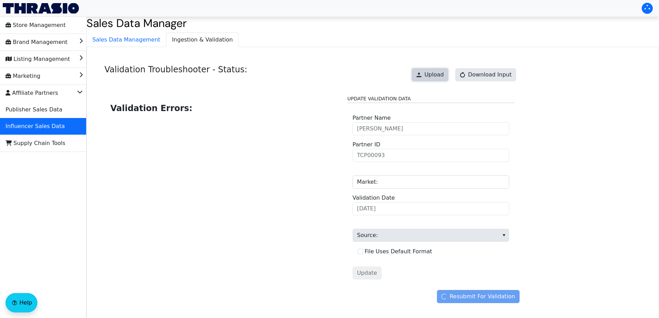
click at [438, 75] on span "Upload" at bounding box center [434, 75] width 19 height 8
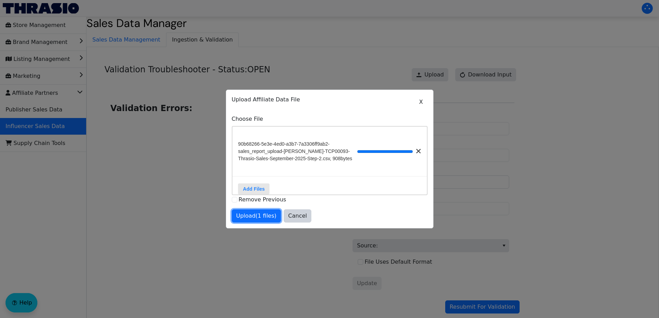
click at [265, 217] on span "Upload (1 files)" at bounding box center [256, 216] width 40 height 8
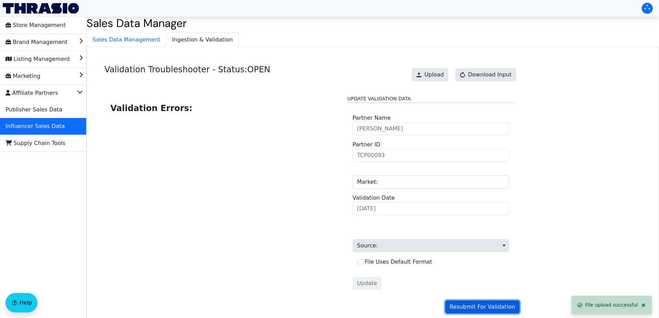
click at [483, 309] on span "Resubmit For Validation" at bounding box center [482, 307] width 65 height 8
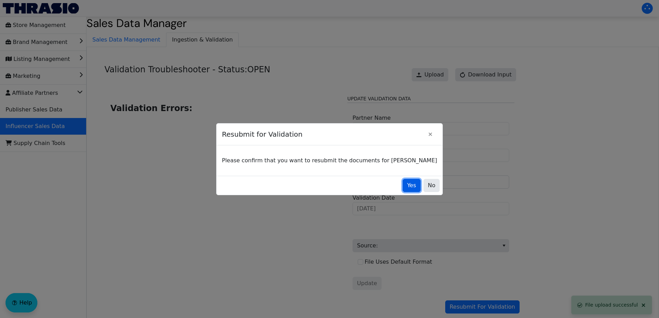
click at [407, 183] on span "Yes" at bounding box center [411, 185] width 9 height 8
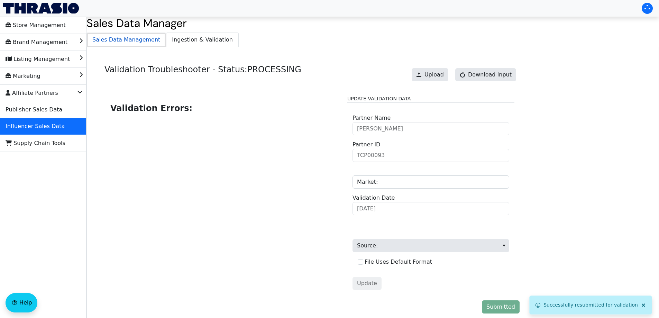
click at [149, 43] on span "Sales Data Management" at bounding box center [126, 40] width 79 height 14
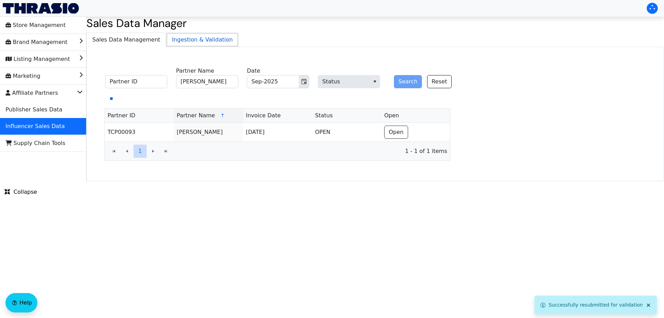
click at [174, 41] on span "Ingestion & Validation" at bounding box center [202, 40] width 72 height 14
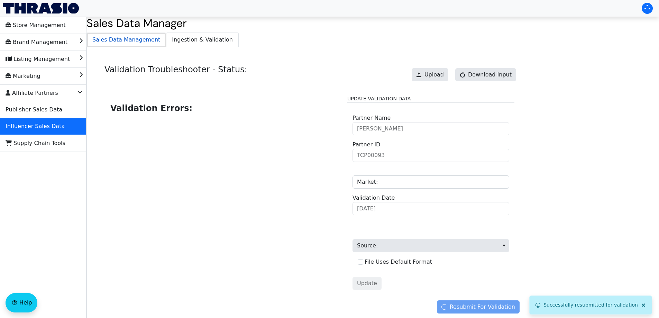
click at [129, 44] on span "Sales Data Management" at bounding box center [126, 40] width 79 height 14
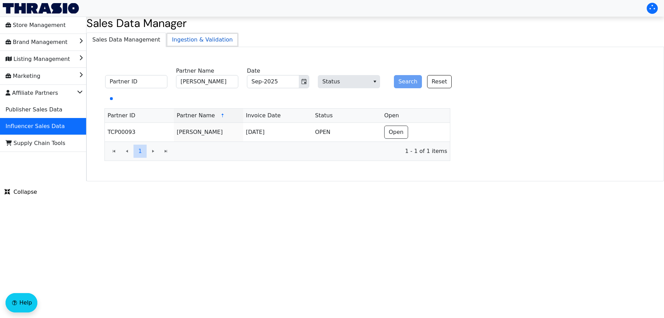
click at [166, 44] on span "Ingestion & Validation" at bounding box center [202, 40] width 72 height 14
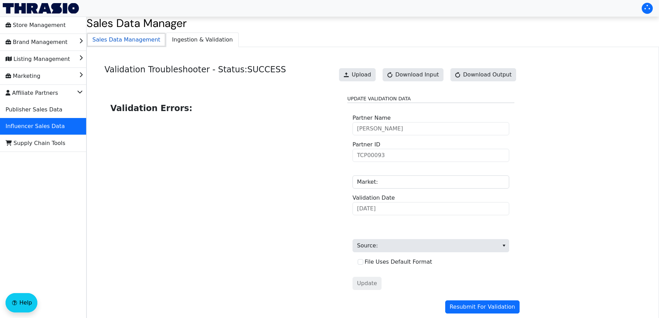
click at [119, 44] on span "Sales Data Management" at bounding box center [126, 40] width 79 height 14
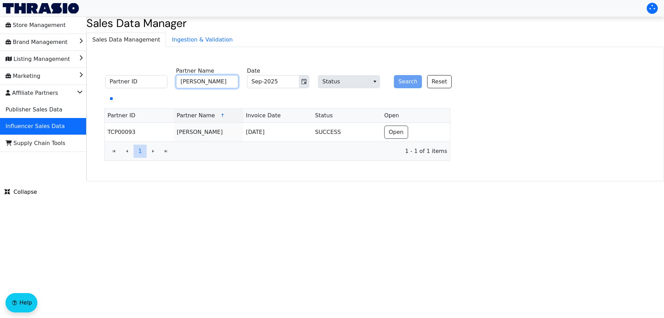
drag, startPoint x: 201, startPoint y: 83, endPoint x: 223, endPoint y: 81, distance: 21.2
click at [202, 82] on input "[PERSON_NAME]" at bounding box center [207, 81] width 62 height 13
paste input "[PERSON_NAME]"
type input "[PERSON_NAME]"
click at [406, 82] on button "Search" at bounding box center [408, 81] width 28 height 13
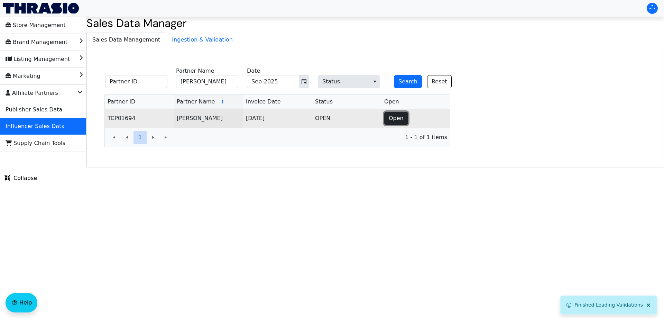
click at [396, 119] on span "Open" at bounding box center [396, 118] width 15 height 8
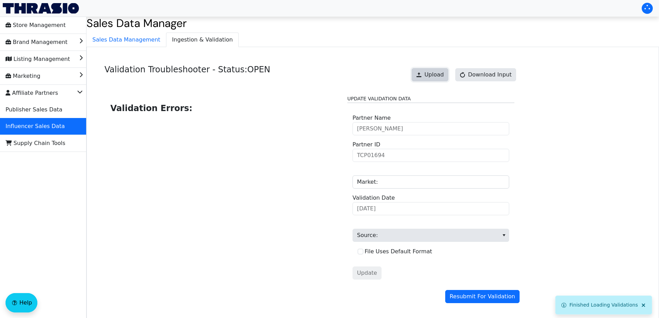
click at [435, 74] on span "Upload" at bounding box center [434, 75] width 19 height 8
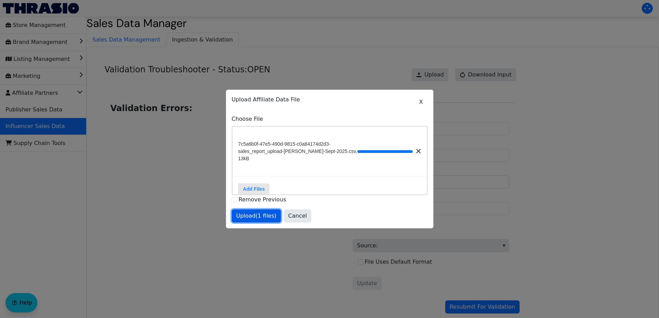
click at [264, 218] on span "Upload (1 files)" at bounding box center [256, 216] width 40 height 8
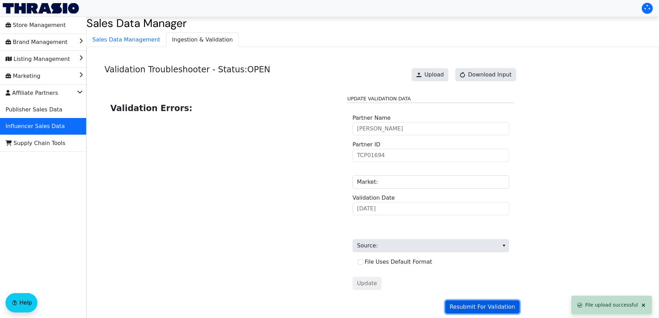
click at [474, 308] on span "Resubmit For Validation" at bounding box center [482, 307] width 65 height 8
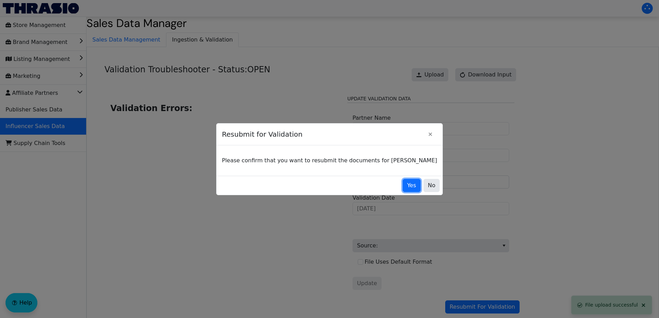
click at [407, 184] on span "Yes" at bounding box center [411, 185] width 9 height 8
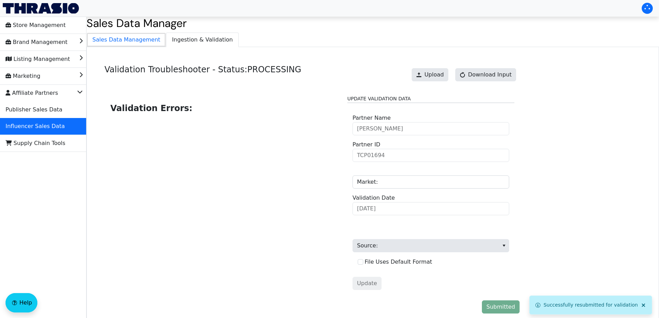
drag, startPoint x: 133, startPoint y: 43, endPoint x: 171, endPoint y: 41, distance: 37.7
click at [133, 42] on span "Sales Data Management" at bounding box center [126, 40] width 79 height 14
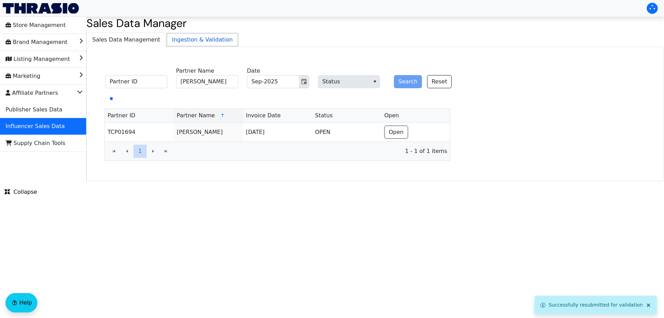
click at [181, 43] on span "Ingestion & Validation" at bounding box center [202, 40] width 72 height 14
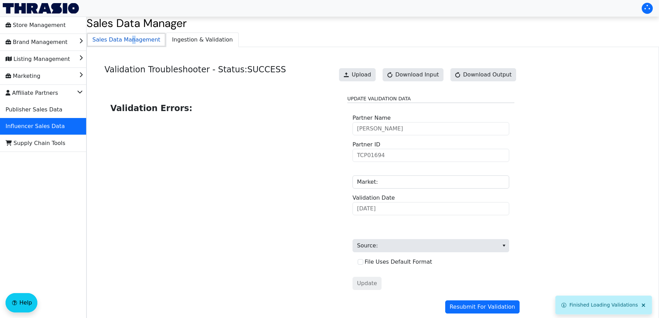
click at [128, 42] on span "Sales Data Management" at bounding box center [126, 40] width 79 height 14
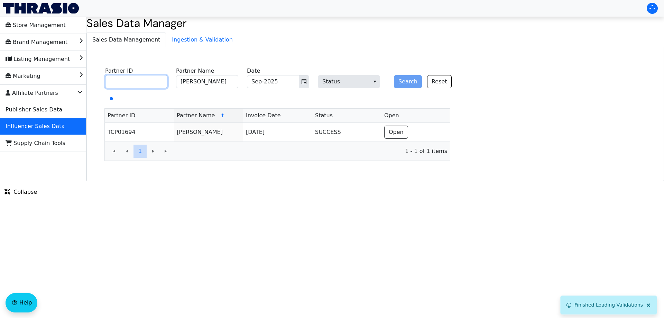
click at [151, 84] on input "Partner ID" at bounding box center [136, 81] width 62 height 13
paste input "TCP01055"
type input "TCP01055"
drag, startPoint x: 213, startPoint y: 83, endPoint x: 160, endPoint y: 83, distance: 53.3
click at [160, 83] on fieldset "TCP01055 Partner ID [PERSON_NAME] Partner Name Sep-2025 Date Status Search Reset" at bounding box center [282, 78] width 363 height 27
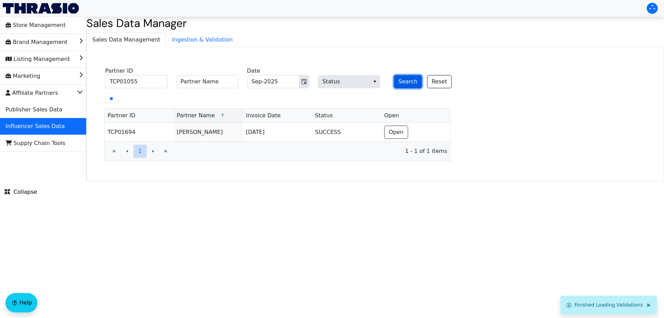
click at [408, 82] on button "Search" at bounding box center [408, 81] width 28 height 13
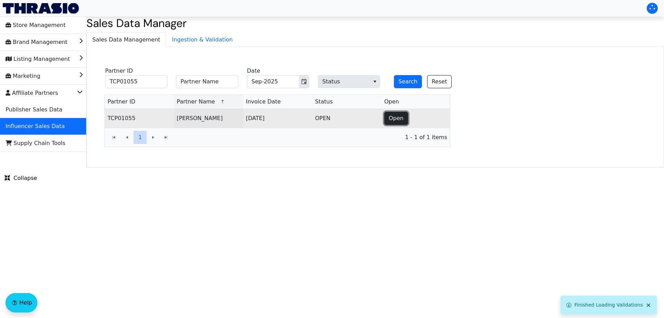
click at [393, 120] on span "Open" at bounding box center [396, 118] width 15 height 8
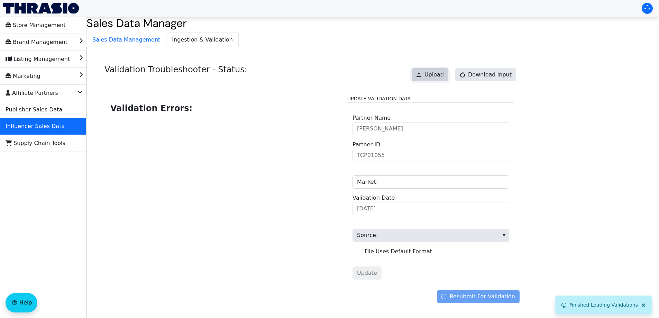
click at [427, 69] on button "Upload" at bounding box center [430, 74] width 37 height 13
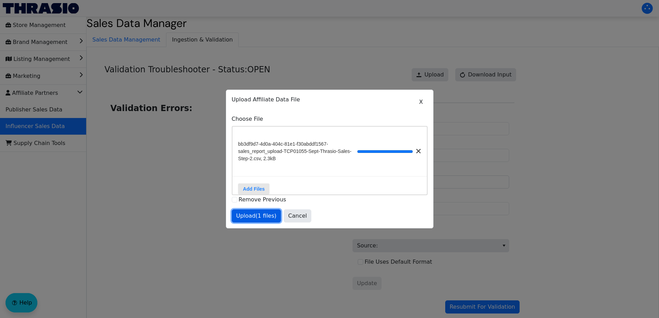
click at [249, 223] on button "Upload (1 files)" at bounding box center [256, 215] width 49 height 13
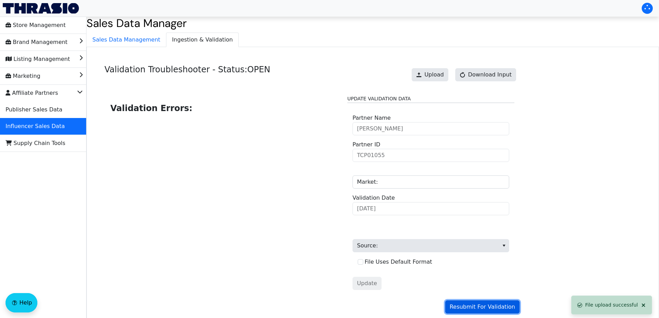
click at [473, 302] on button "Resubmit For Validation" at bounding box center [482, 306] width 74 height 13
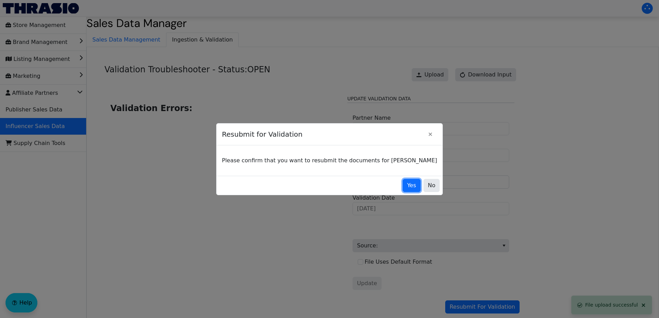
click at [407, 187] on span "Yes" at bounding box center [411, 185] width 9 height 8
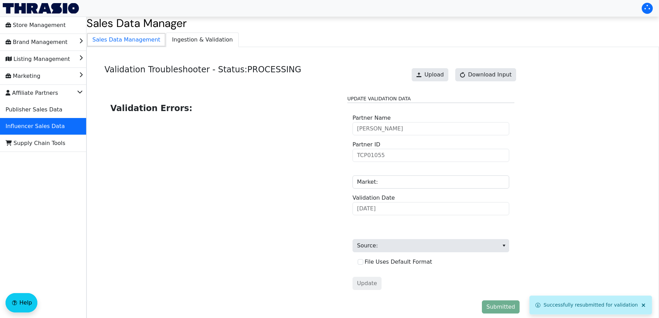
drag, startPoint x: 137, startPoint y: 42, endPoint x: 164, endPoint y: 40, distance: 27.1
click at [136, 42] on span "Sales Data Management" at bounding box center [126, 40] width 79 height 14
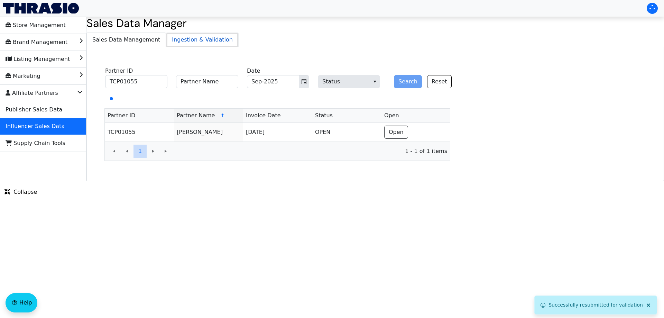
click at [186, 40] on span "Ingestion & Validation" at bounding box center [202, 40] width 72 height 14
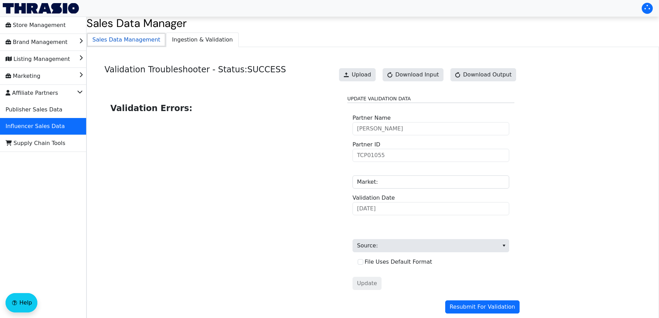
click at [123, 39] on span "Sales Data Management" at bounding box center [126, 40] width 79 height 14
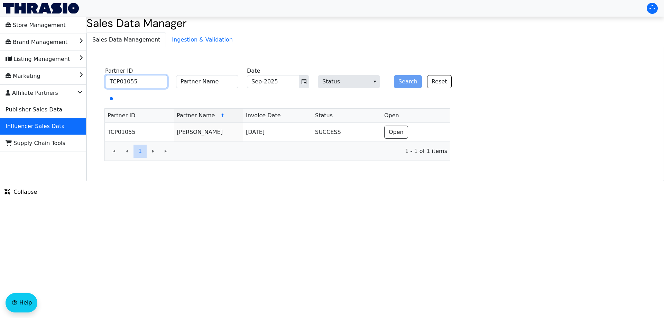
click at [149, 87] on input "TCP01055" at bounding box center [136, 81] width 62 height 13
paste input "0042"
type input "TCP00042"
click at [404, 82] on button "Search" at bounding box center [408, 81] width 28 height 13
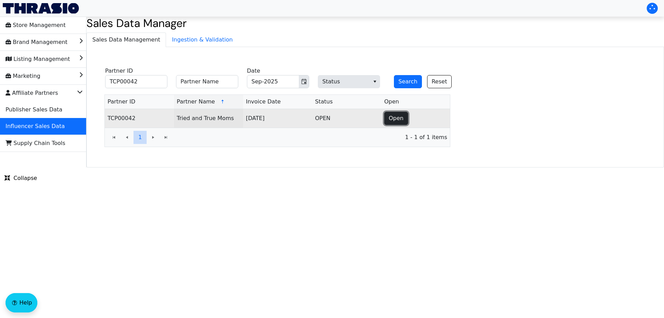
click at [404, 120] on button "Open" at bounding box center [396, 118] width 24 height 13
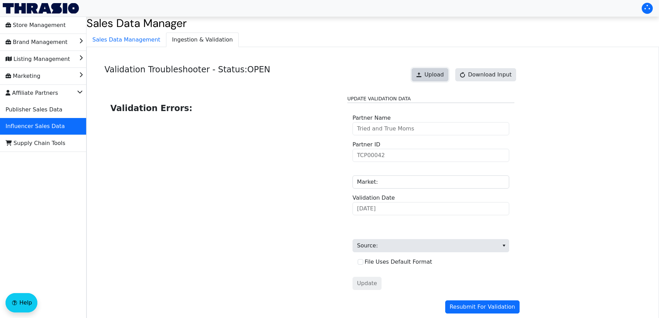
click at [435, 73] on span "Upload" at bounding box center [434, 75] width 19 height 8
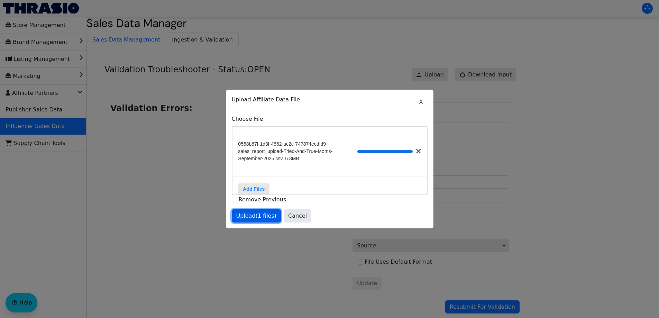
click at [237, 217] on span "Upload (1 files)" at bounding box center [256, 216] width 40 height 8
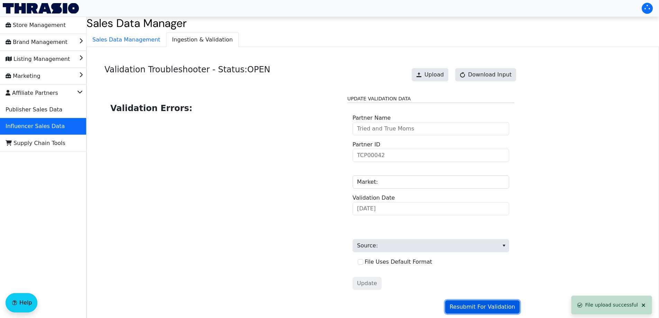
click at [466, 305] on span "Resubmit For Validation" at bounding box center [482, 307] width 65 height 8
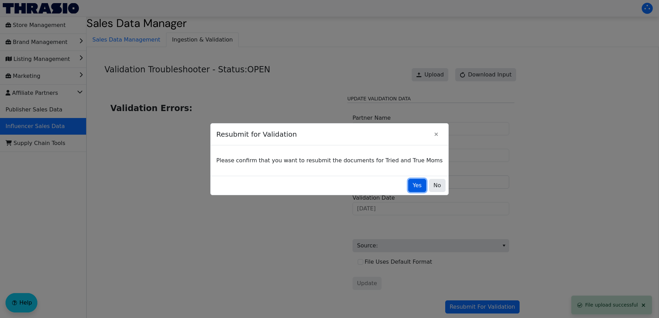
click at [413, 186] on span "Yes" at bounding box center [417, 185] width 9 height 8
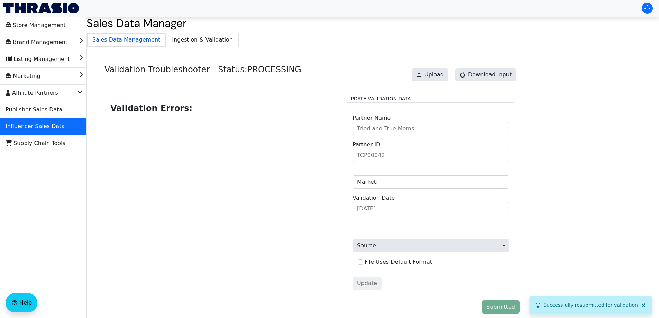
click at [134, 40] on span "Sales Data Management" at bounding box center [126, 40] width 79 height 14
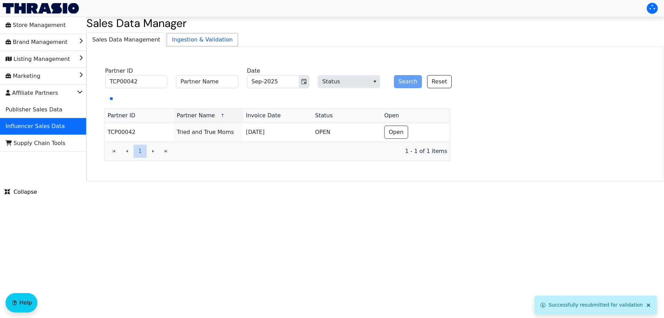
click at [189, 35] on span "Ingestion & Validation" at bounding box center [202, 40] width 72 height 14
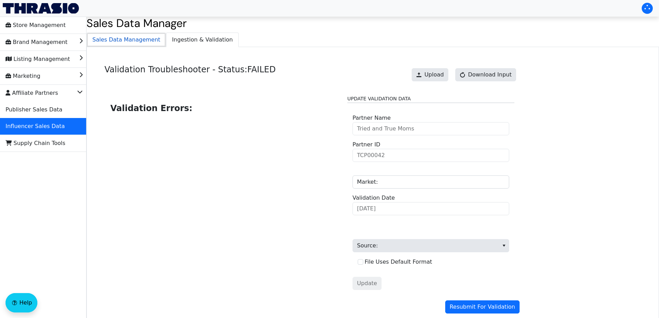
click at [119, 35] on span "Sales Data Management" at bounding box center [126, 40] width 79 height 14
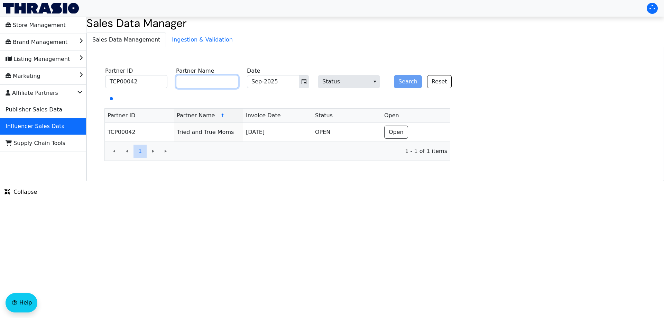
click at [213, 82] on input "Partner Name" at bounding box center [207, 81] width 62 height 13
paste input "[PERSON_NAME]"
type input "[PERSON_NAME]"
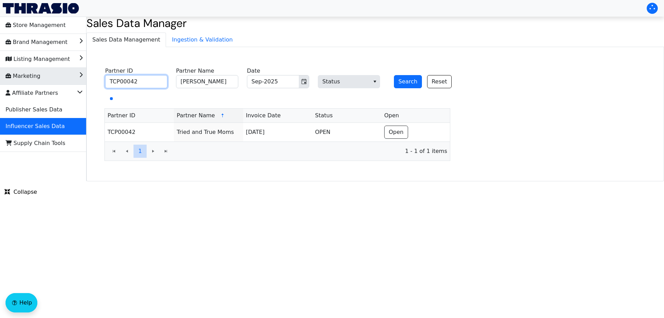
drag, startPoint x: 140, startPoint y: 83, endPoint x: 59, endPoint y: 83, distance: 81.3
click at [100, 84] on div "TCP00042 Partner ID [PERSON_NAME] Partner Name Sep-2025 Date Status Search Rese…" at bounding box center [277, 113] width 371 height 96
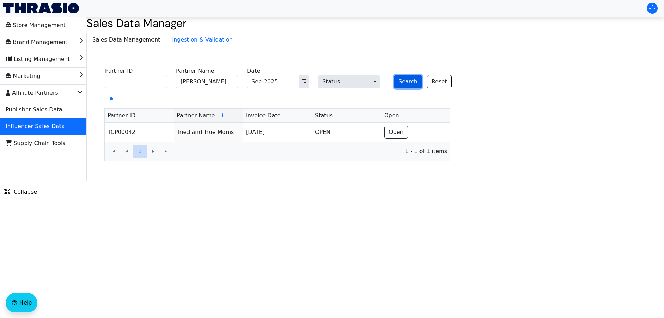
click at [404, 85] on button "Search" at bounding box center [408, 81] width 28 height 13
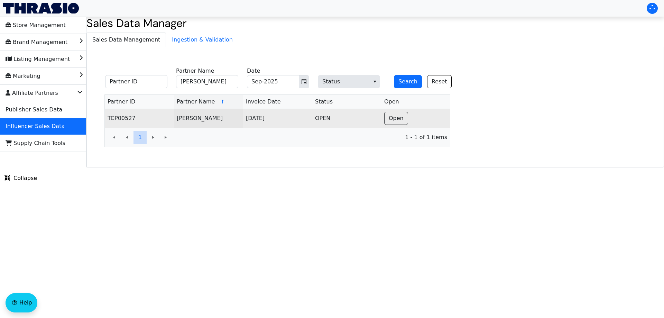
click at [409, 119] on td "Open" at bounding box center [416, 118] width 69 height 19
click at [400, 119] on span "Open" at bounding box center [396, 118] width 15 height 8
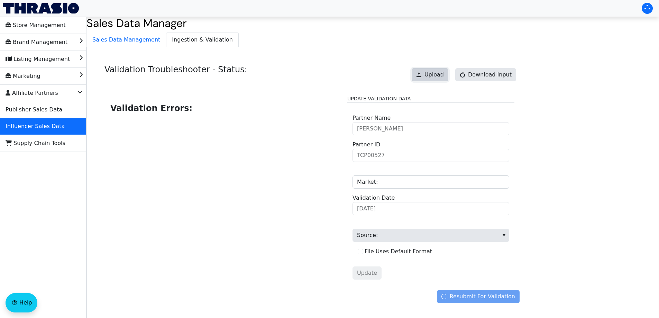
click at [438, 78] on span "Upload" at bounding box center [434, 75] width 19 height 8
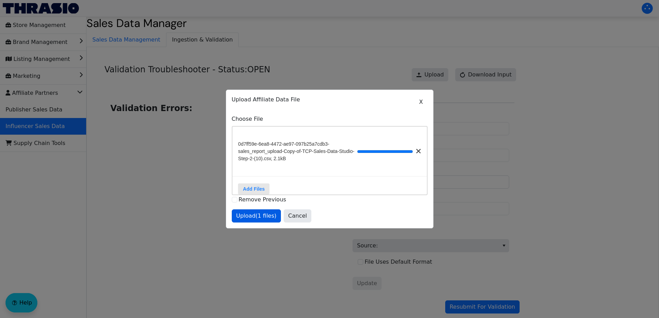
click at [244, 225] on div "X Upload Affiliate Data File Choose File 0d7ff59e-6ea8-4472-ae97-097b25a7cdb3-s…" at bounding box center [329, 159] width 207 height 138
click at [264, 220] on span "Upload (1 files)" at bounding box center [256, 216] width 40 height 8
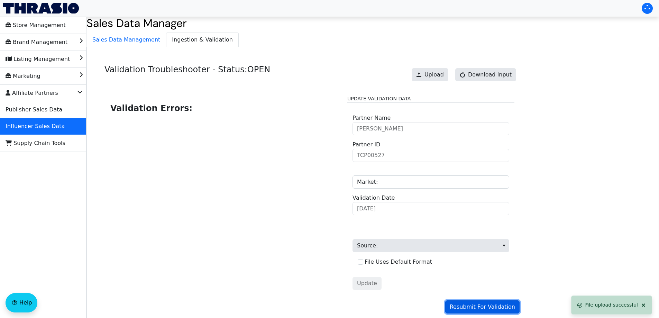
click at [500, 309] on span "Resubmit For Validation" at bounding box center [482, 307] width 65 height 8
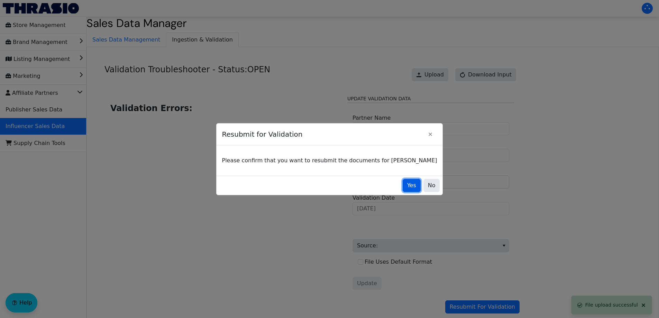
click at [403, 187] on button "Yes" at bounding box center [412, 185] width 18 height 13
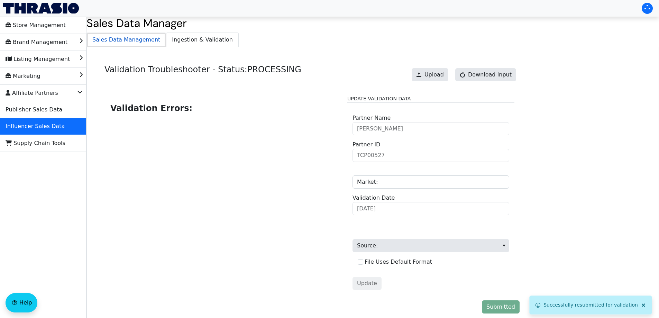
click at [129, 37] on span "Sales Data Management" at bounding box center [126, 40] width 79 height 14
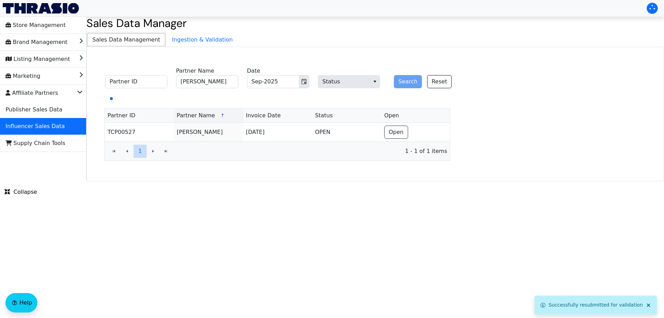
click at [157, 36] on span "Sales Data Management" at bounding box center [126, 40] width 79 height 14
click at [201, 40] on span "Ingestion & Validation" at bounding box center [202, 40] width 72 height 14
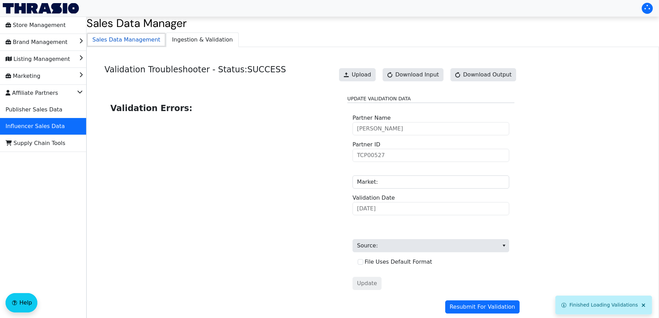
click at [140, 38] on span "Sales Data Management" at bounding box center [126, 40] width 79 height 14
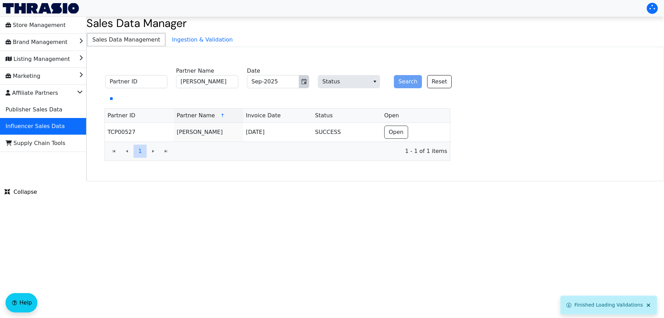
click at [300, 81] on button "Toggle calendar" at bounding box center [304, 81] width 10 height 12
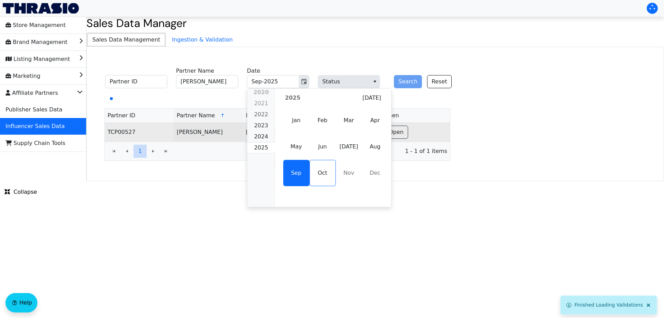
drag, startPoint x: 315, startPoint y: 145, endPoint x: 335, endPoint y: 137, distance: 21.4
click at [315, 145] on span "Jun" at bounding box center [323, 147] width 26 height 26
type input "Jun-2025"
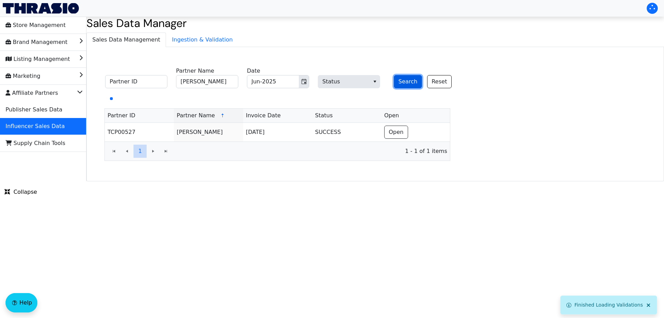
click at [402, 84] on button "Search" at bounding box center [408, 81] width 28 height 13
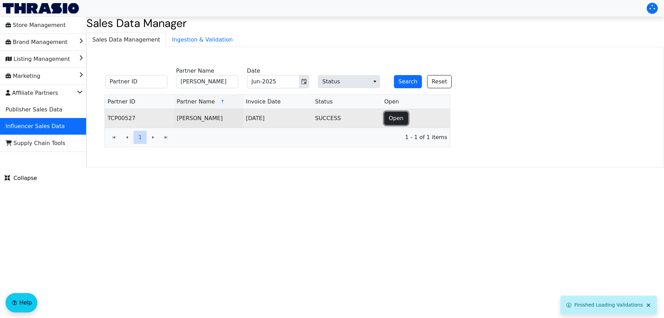
click at [398, 117] on span "Open" at bounding box center [396, 118] width 15 height 8
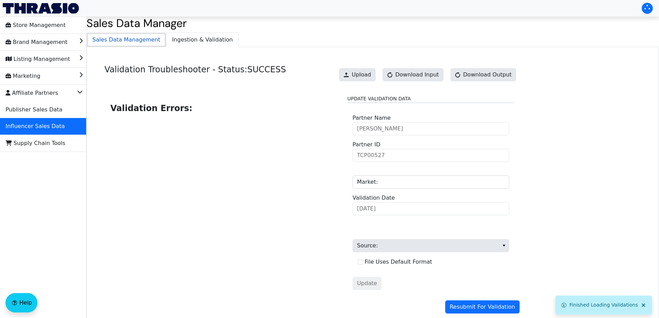
click at [138, 40] on span "Sales Data Management" at bounding box center [126, 40] width 79 height 14
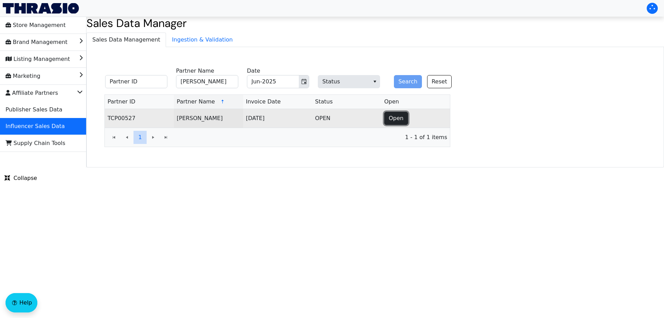
click at [395, 115] on button "Open" at bounding box center [396, 118] width 24 height 13
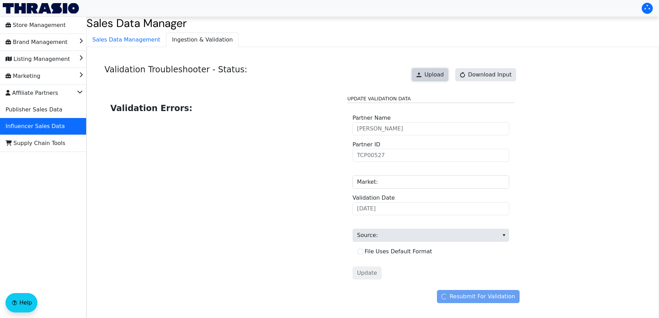
click at [430, 76] on button "Upload" at bounding box center [430, 74] width 37 height 13
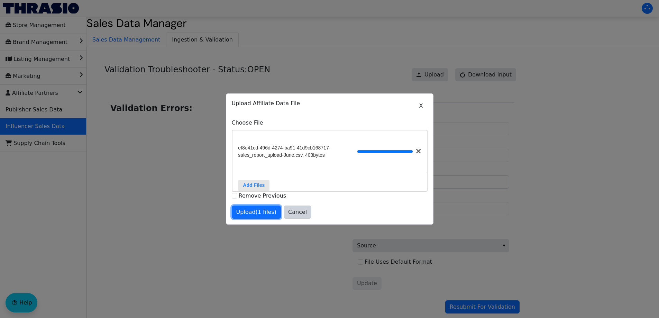
click at [251, 214] on span "Upload (1 files)" at bounding box center [256, 212] width 40 height 8
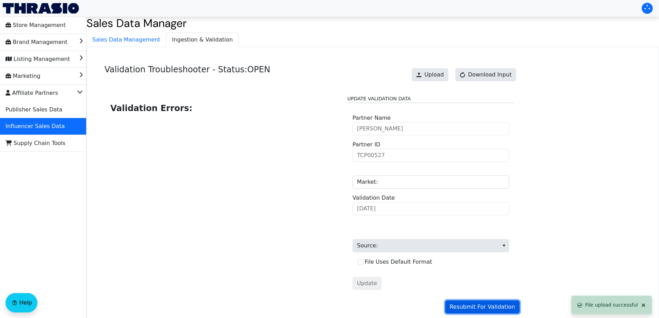
click at [487, 305] on span "Resubmit For Validation" at bounding box center [482, 307] width 65 height 8
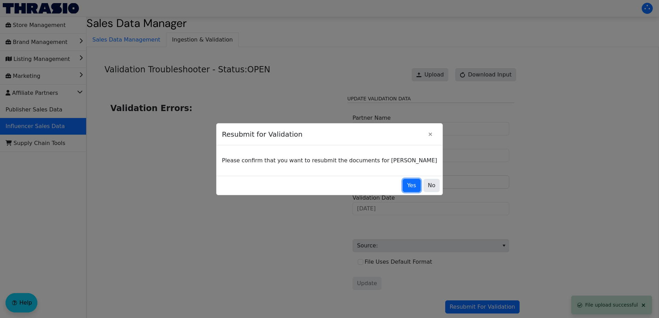
drag, startPoint x: 393, startPoint y: 184, endPoint x: 327, endPoint y: 136, distance: 81.8
click at [407, 184] on span "Yes" at bounding box center [411, 185] width 9 height 8
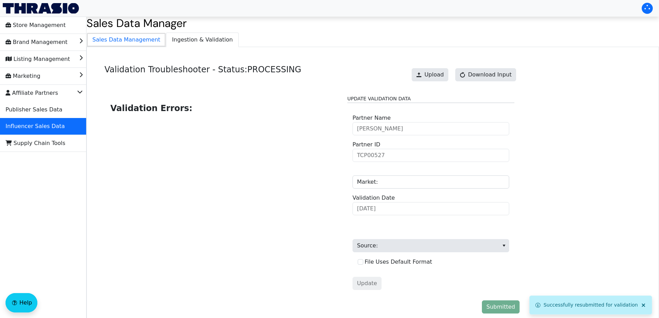
drag, startPoint x: 123, startPoint y: 40, endPoint x: 214, endPoint y: 40, distance: 91.0
click at [123, 40] on span "Sales Data Management" at bounding box center [126, 40] width 79 height 14
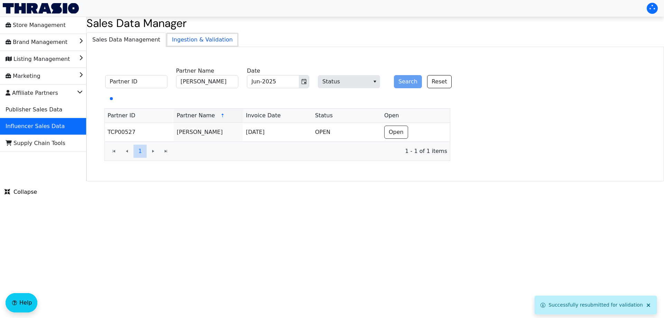
click at [214, 40] on span "Ingestion & Validation" at bounding box center [202, 40] width 72 height 14
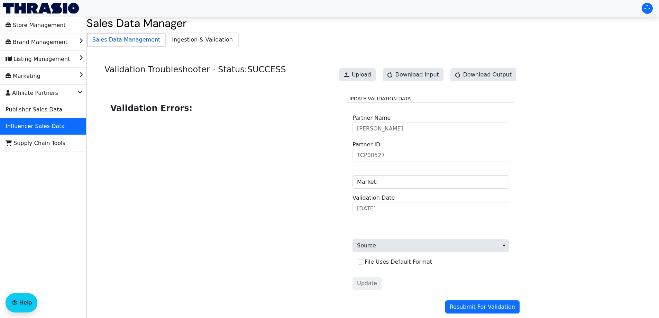
click at [128, 37] on span "Sales Data Management" at bounding box center [126, 40] width 79 height 14
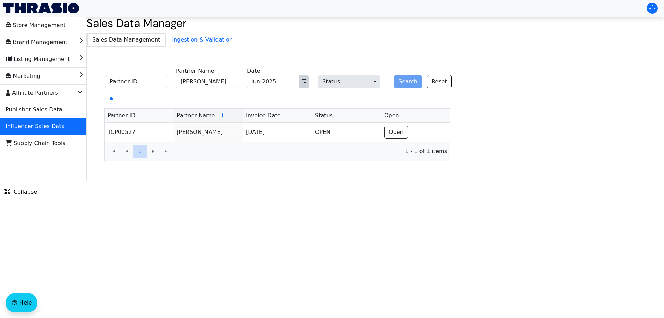
click at [306, 81] on icon "Toggle calendar" at bounding box center [304, 82] width 6 height 6
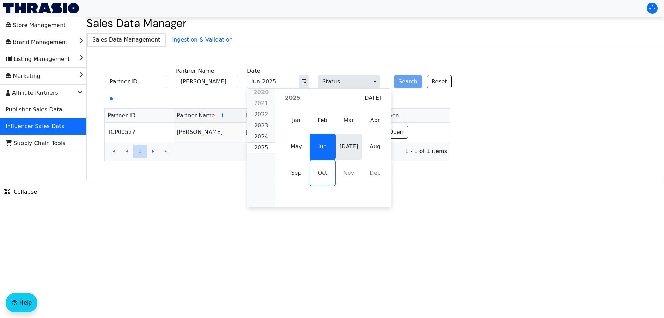
click at [348, 145] on span "[DATE]" at bounding box center [349, 147] width 26 height 26
type input "[DATE]-2025"
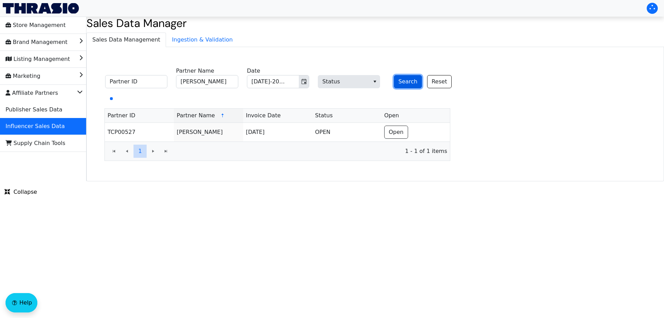
click at [409, 82] on button "Search" at bounding box center [408, 81] width 28 height 13
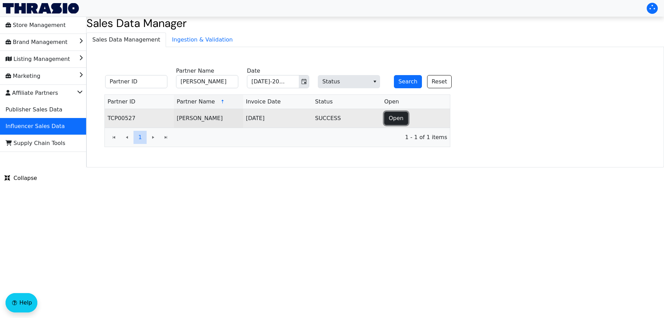
click at [389, 118] on span "Open" at bounding box center [396, 118] width 15 height 8
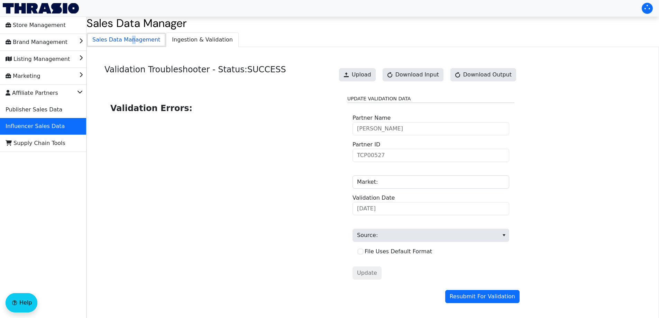
click at [127, 41] on span "Sales Data Management" at bounding box center [126, 40] width 79 height 14
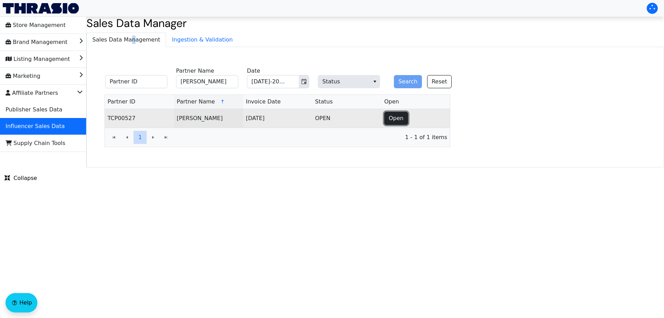
click at [399, 117] on span "Open" at bounding box center [396, 118] width 15 height 8
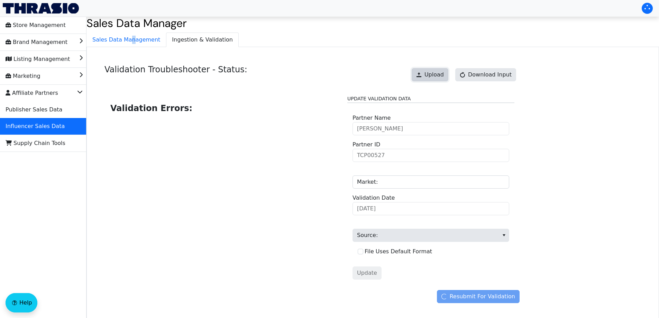
click at [432, 73] on span "Upload" at bounding box center [434, 75] width 19 height 8
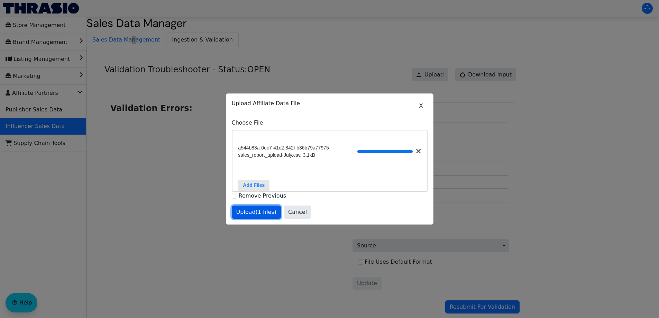
click at [256, 210] on button "Upload (1 files)" at bounding box center [256, 212] width 49 height 13
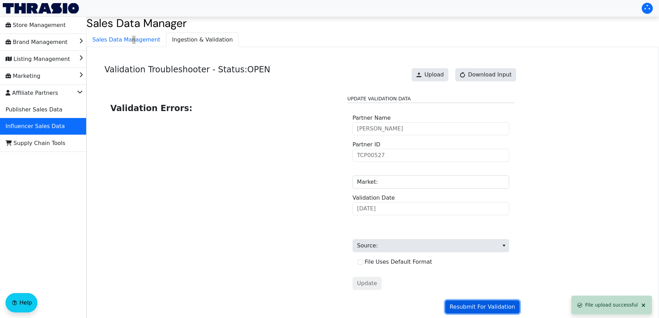
click at [492, 307] on span "Resubmit For Validation" at bounding box center [482, 307] width 65 height 8
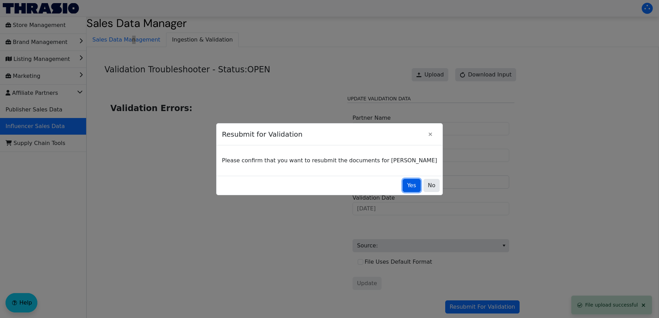
click at [407, 187] on span "Yes" at bounding box center [411, 185] width 9 height 8
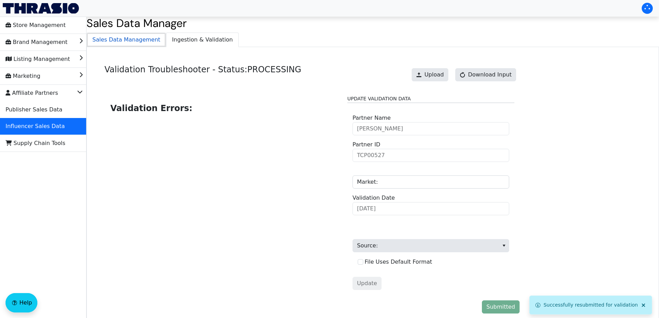
click at [124, 40] on span "Sales Data Management" at bounding box center [126, 40] width 79 height 14
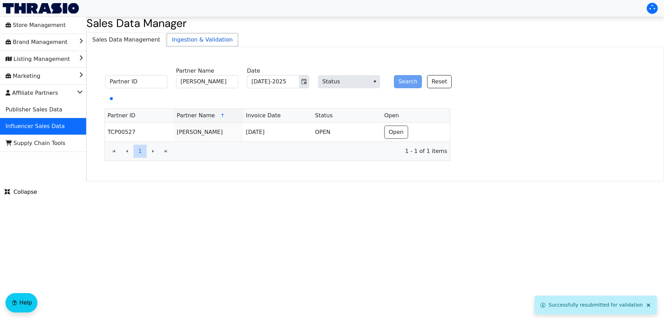
drag, startPoint x: 173, startPoint y: 40, endPoint x: 196, endPoint y: 46, distance: 22.7
click at [174, 40] on span "Ingestion & Validation" at bounding box center [202, 40] width 72 height 14
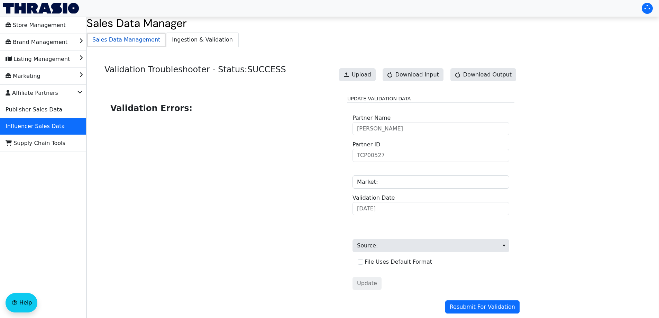
click at [120, 44] on span "Sales Data Management" at bounding box center [126, 40] width 79 height 14
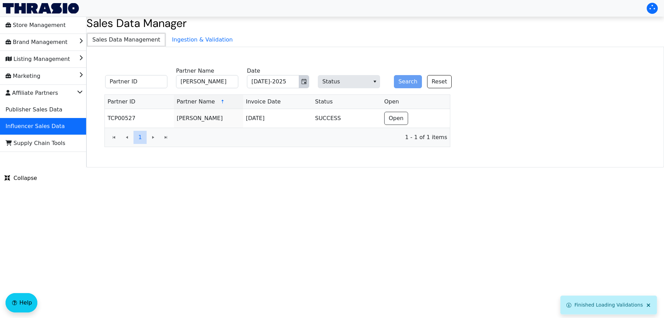
click at [307, 79] on button "Toggle calendar" at bounding box center [304, 81] width 10 height 12
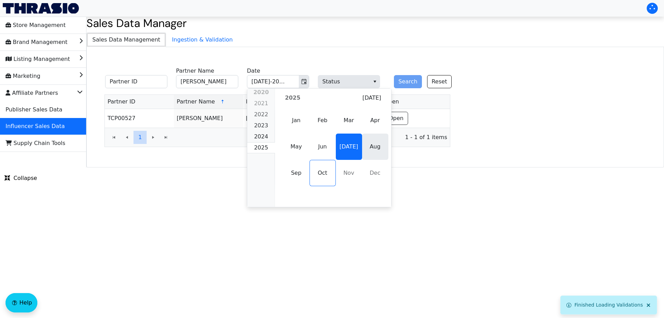
click at [369, 144] on span "Aug" at bounding box center [375, 147] width 26 height 26
type input "Aug-2025"
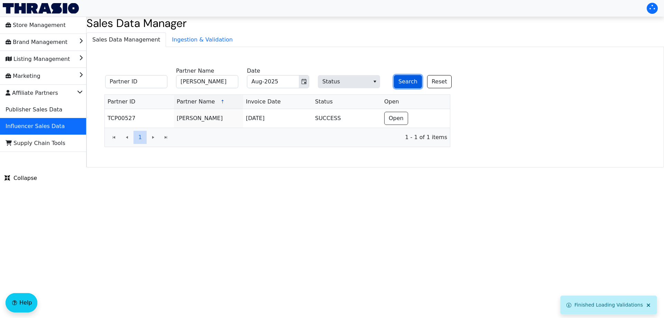
click at [409, 81] on button "Search" at bounding box center [408, 81] width 28 height 13
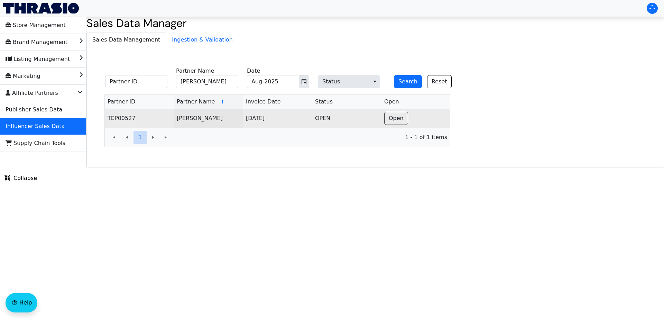
click at [399, 110] on td "Open" at bounding box center [416, 118] width 69 height 19
click at [391, 123] on button "Open" at bounding box center [396, 118] width 24 height 13
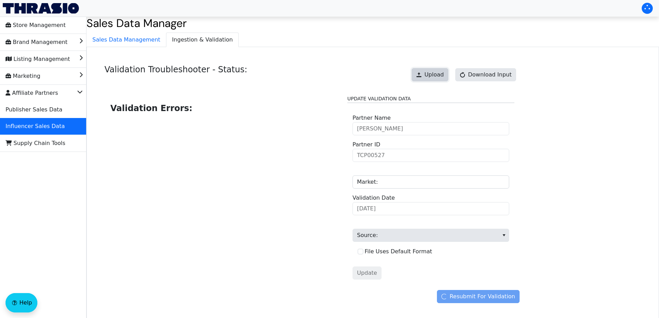
click at [432, 75] on span "Upload" at bounding box center [434, 75] width 19 height 8
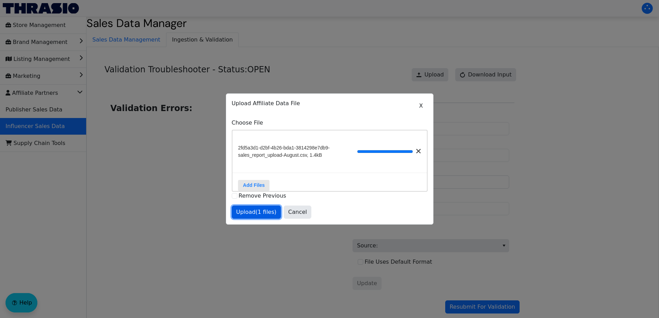
click at [256, 213] on span "Upload (1 files)" at bounding box center [256, 212] width 40 height 8
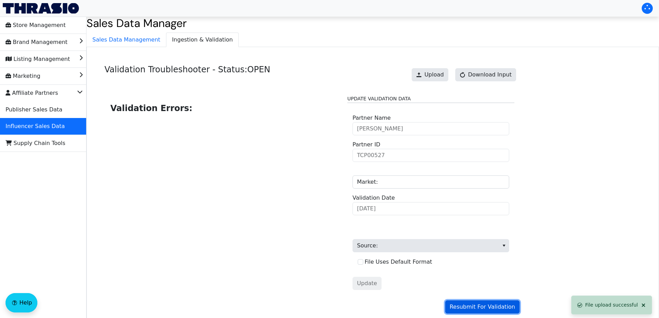
click at [474, 307] on span "Resubmit For Validation" at bounding box center [482, 307] width 65 height 8
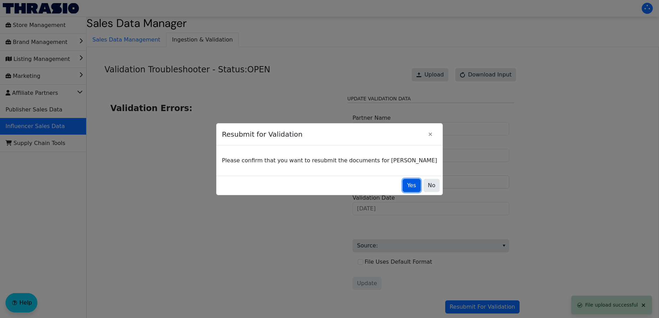
click at [403, 189] on button "Yes" at bounding box center [412, 185] width 18 height 13
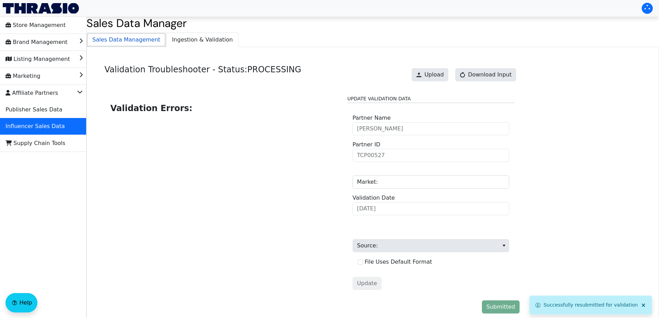
click at [140, 42] on span "Sales Data Management" at bounding box center [126, 40] width 79 height 14
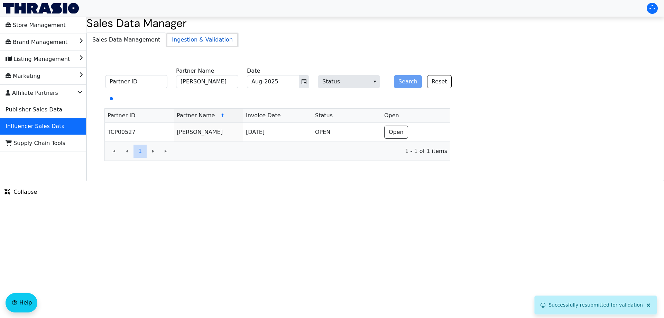
click at [194, 37] on span "Ingestion & Validation" at bounding box center [202, 40] width 72 height 14
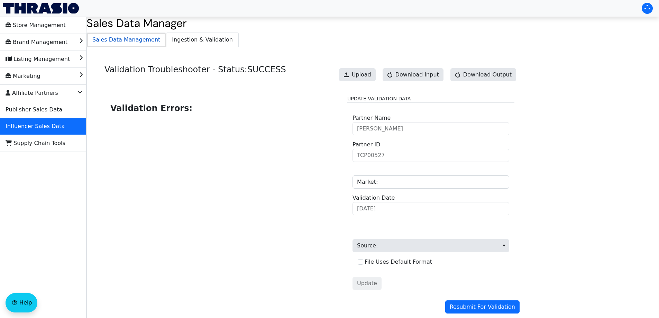
click at [129, 45] on span "Sales Data Management" at bounding box center [126, 40] width 79 height 14
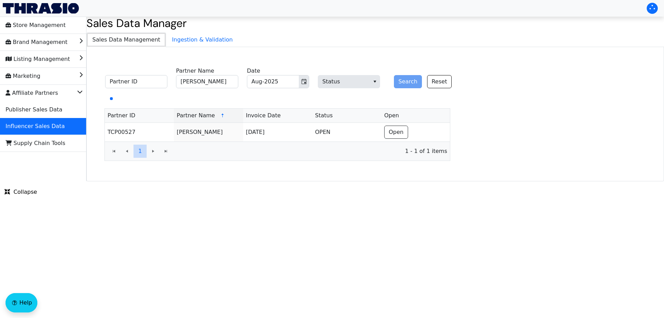
click at [136, 42] on span "Sales Data Management" at bounding box center [126, 40] width 79 height 14
click at [202, 82] on input "[PERSON_NAME]" at bounding box center [207, 81] width 62 height 13
paste input "[PERSON_NAME]"
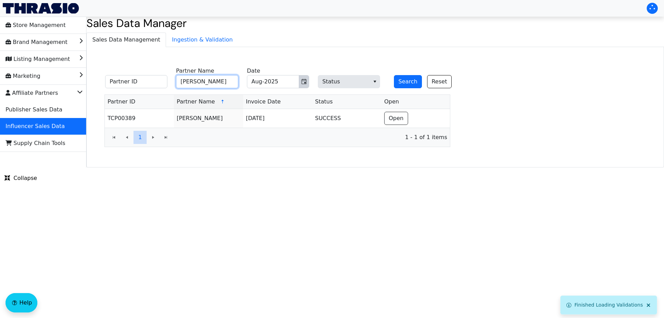
click at [308, 81] on button "Toggle calendar" at bounding box center [304, 81] width 10 height 12
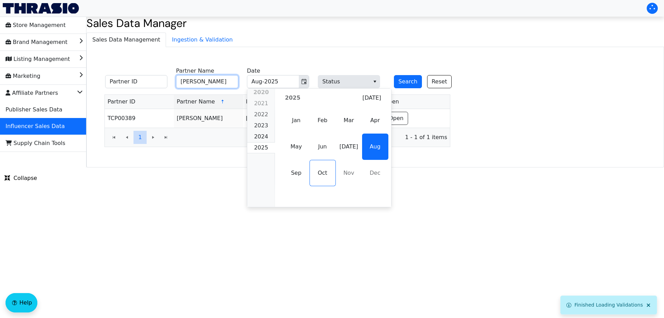
drag, startPoint x: 300, startPoint y: 168, endPoint x: 308, endPoint y: 160, distance: 11.7
click at [299, 168] on span "Sep" at bounding box center [296, 173] width 26 height 26
type input "[PERSON_NAME]"
type input "Sep-2025"
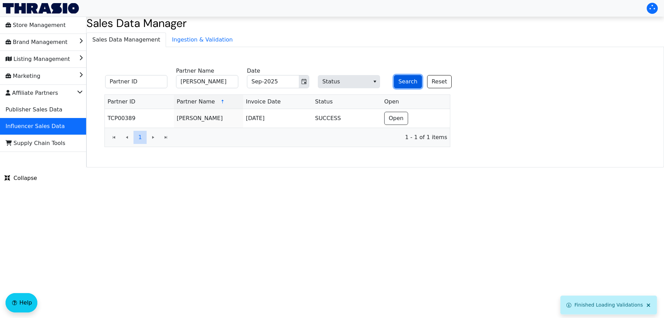
click at [408, 76] on button "Search" at bounding box center [408, 81] width 28 height 13
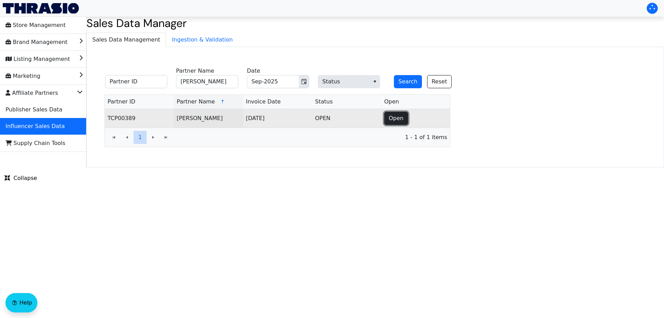
click at [395, 119] on span "Open" at bounding box center [396, 118] width 15 height 8
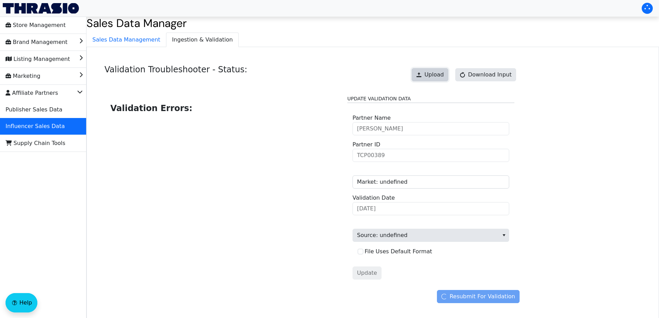
click at [434, 75] on span "Upload" at bounding box center [434, 75] width 19 height 8
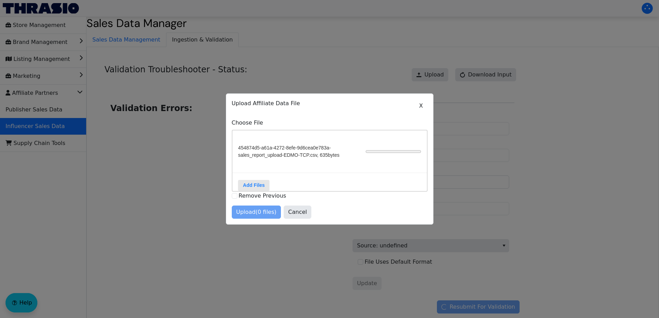
drag, startPoint x: 260, startPoint y: 272, endPoint x: 265, endPoint y: 271, distance: 5.3
click at [260, 272] on div at bounding box center [329, 159] width 659 height 318
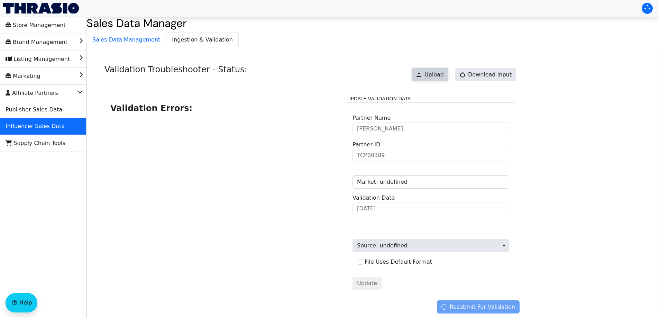
click at [429, 78] on button "Upload" at bounding box center [430, 74] width 37 height 13
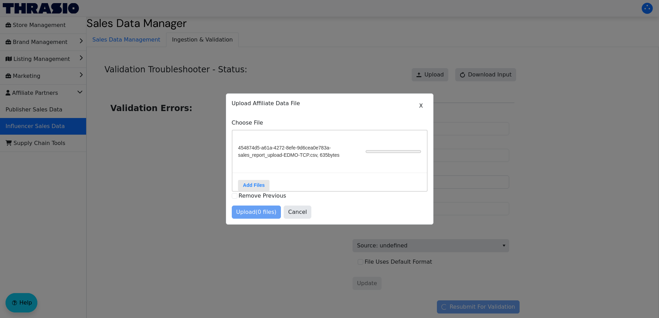
click at [339, 151] on span "454874d5-a61a-4272-8efe-9d6cea0e783a-sales_report_upload-EDMO-TCP.csv, 635bytes" at bounding box center [301, 151] width 127 height 15
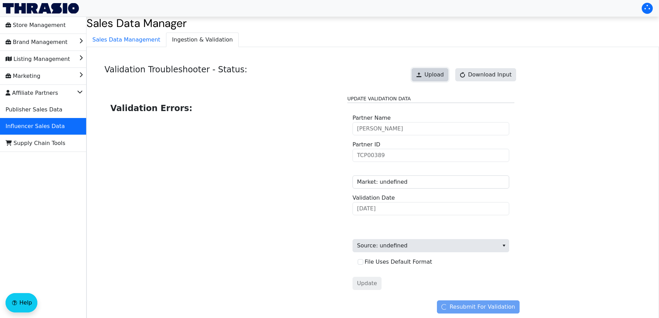
click at [438, 72] on span "Upload" at bounding box center [434, 75] width 19 height 8
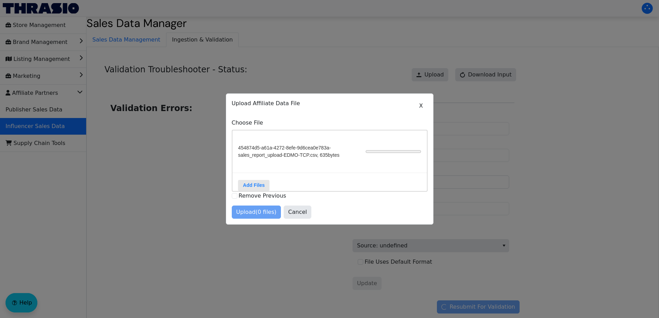
click at [515, 155] on div at bounding box center [329, 159] width 659 height 318
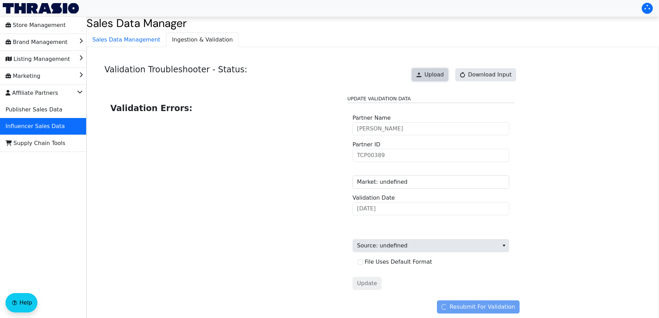
click at [437, 76] on span "Upload" at bounding box center [434, 75] width 19 height 8
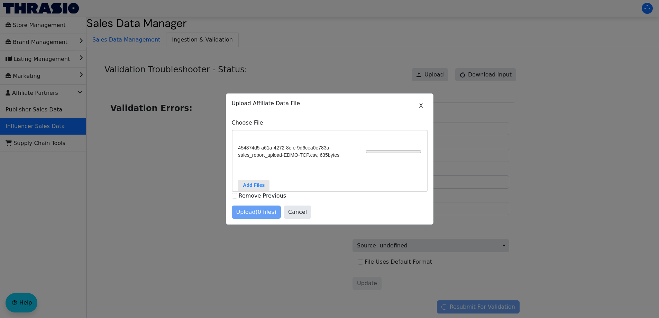
drag, startPoint x: 434, startPoint y: 160, endPoint x: 447, endPoint y: 159, distance: 12.8
click at [436, 160] on div at bounding box center [329, 159] width 659 height 318
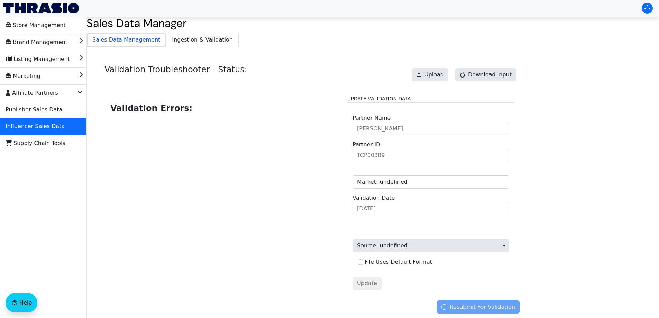
click at [120, 38] on span "Sales Data Management" at bounding box center [126, 40] width 79 height 14
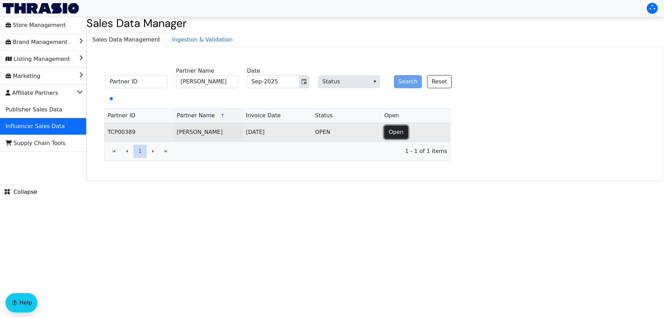
click at [398, 137] on button "Open" at bounding box center [396, 132] width 24 height 13
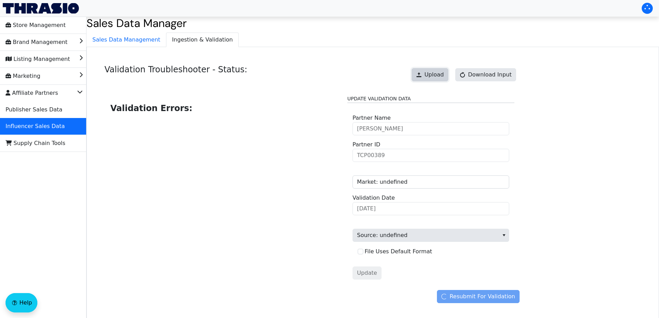
click at [443, 74] on span "Upload" at bounding box center [434, 75] width 19 height 8
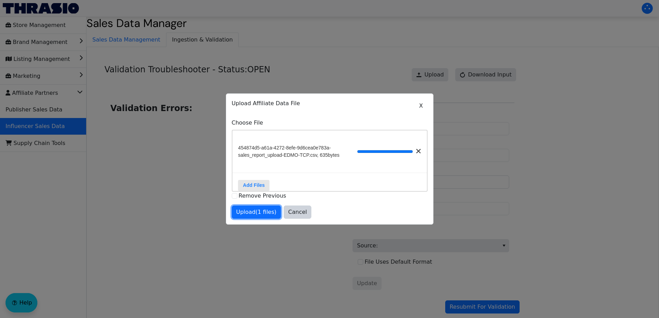
click at [261, 216] on span "Upload (1 files)" at bounding box center [256, 212] width 40 height 8
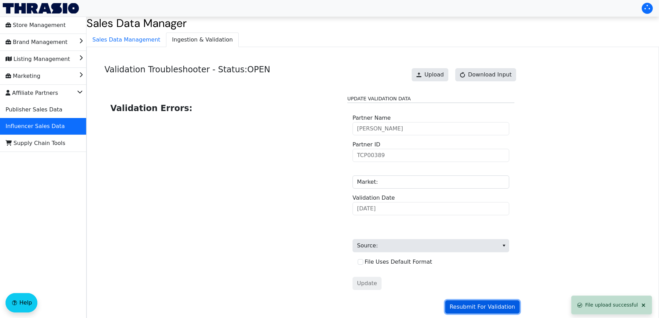
click at [478, 308] on span "Resubmit For Validation" at bounding box center [482, 307] width 65 height 8
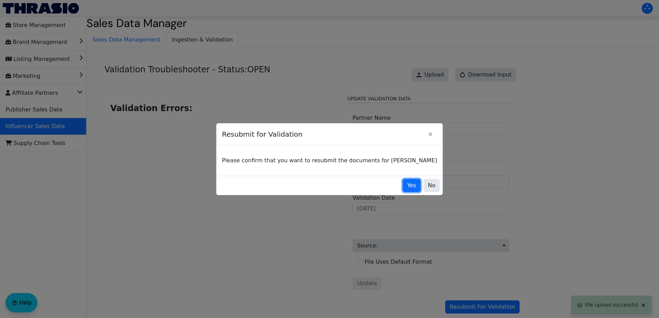
click at [407, 186] on span "Yes" at bounding box center [411, 185] width 9 height 8
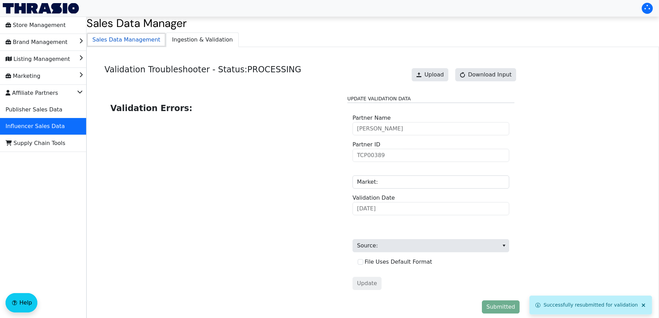
click at [123, 38] on span "Sales Data Management" at bounding box center [126, 40] width 79 height 14
click at [188, 40] on span "Ingestion & Validation" at bounding box center [202, 40] width 72 height 14
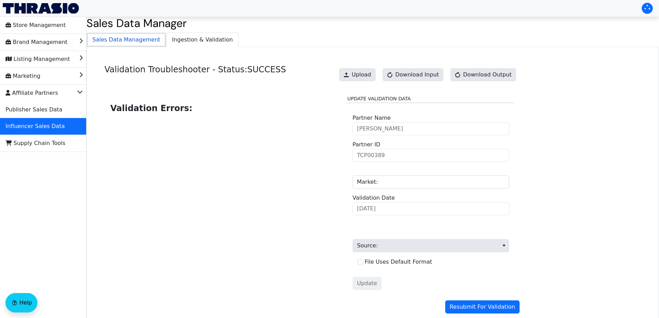
click at [123, 41] on span "Sales Data Management" at bounding box center [126, 40] width 79 height 14
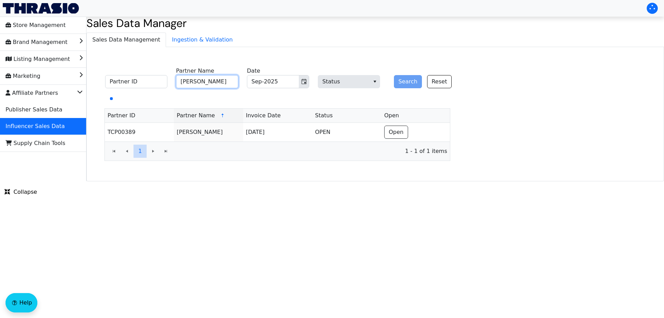
drag, startPoint x: 218, startPoint y: 85, endPoint x: 258, endPoint y: 82, distance: 40.6
click at [218, 85] on input "[PERSON_NAME]" at bounding box center [207, 81] width 62 height 13
paste input "[PERSON_NAME]"
type input "[PERSON_NAME]"
click at [402, 80] on button "Search" at bounding box center [408, 81] width 28 height 13
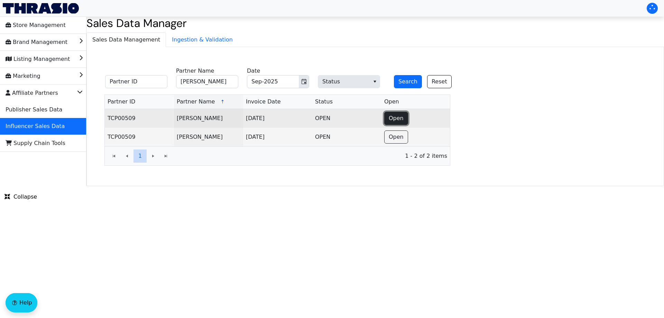
click at [395, 117] on span "Open" at bounding box center [396, 118] width 15 height 8
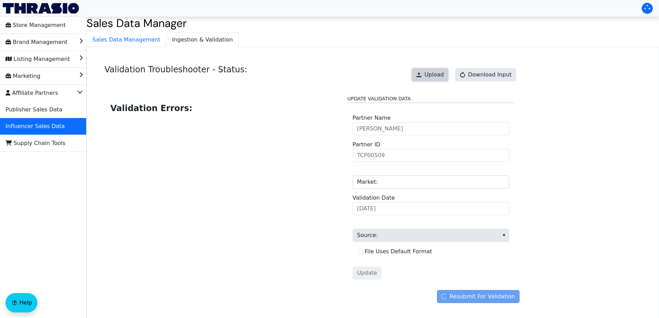
click at [428, 80] on button "Upload" at bounding box center [430, 74] width 37 height 13
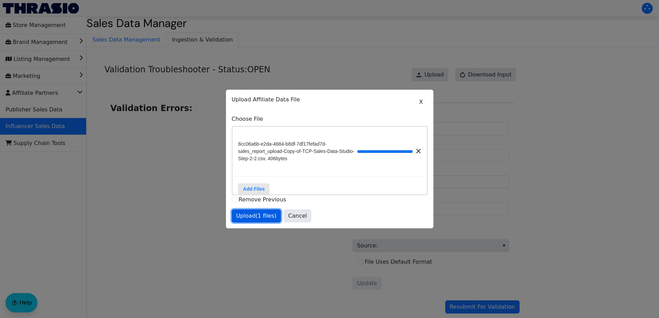
click at [256, 218] on span "Upload (1 files)" at bounding box center [256, 216] width 40 height 8
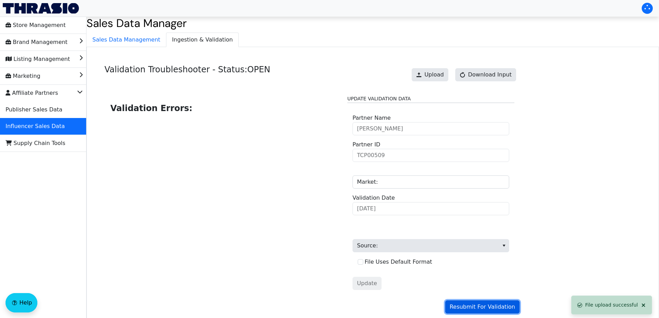
click at [469, 307] on span "Resubmit For Validation" at bounding box center [482, 307] width 65 height 8
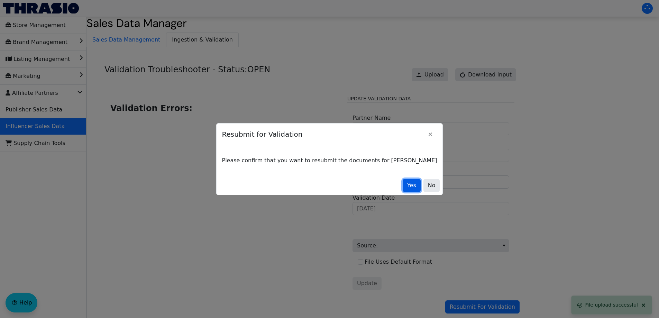
click at [404, 185] on button "Yes" at bounding box center [412, 185] width 18 height 13
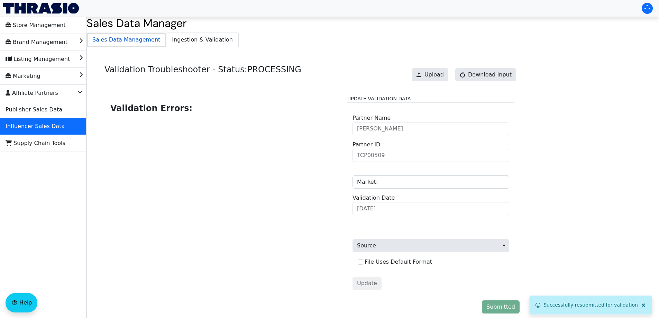
click at [130, 41] on span "Sales Data Management" at bounding box center [126, 40] width 79 height 14
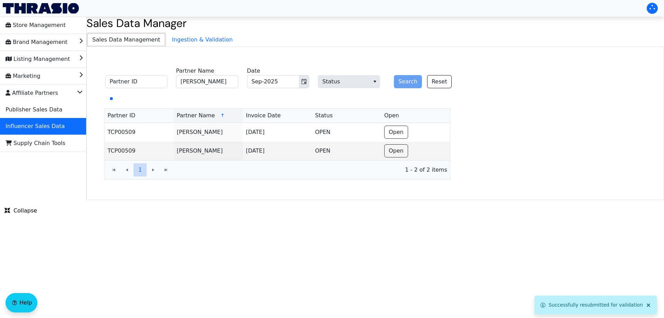
click at [156, 39] on span "Sales Data Management" at bounding box center [126, 40] width 79 height 14
click at [166, 39] on span "Ingestion & Validation" at bounding box center [202, 40] width 72 height 14
